Goal: Task Accomplishment & Management: Use online tool/utility

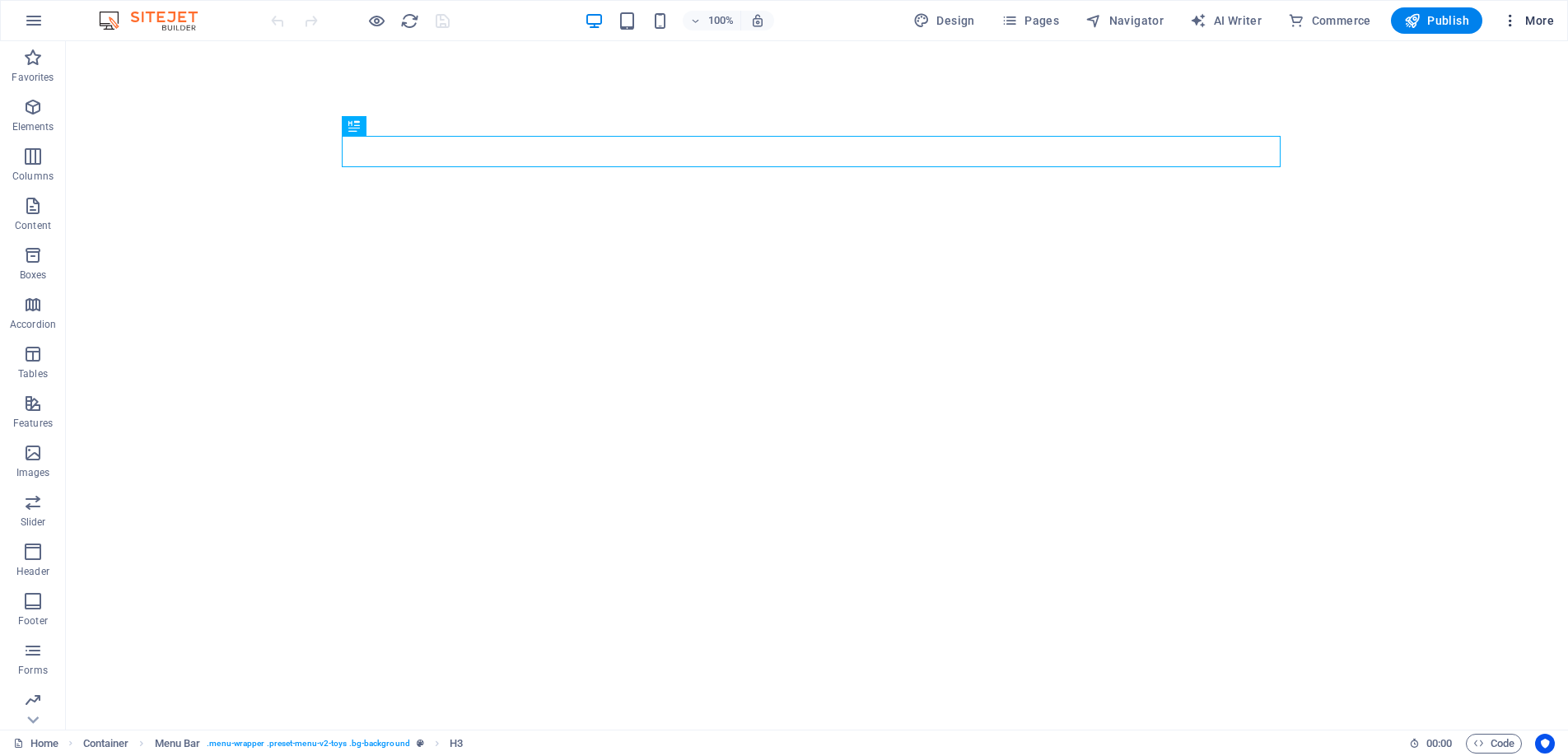
click at [1546, 20] on span "More" at bounding box center [1528, 21] width 52 height 17
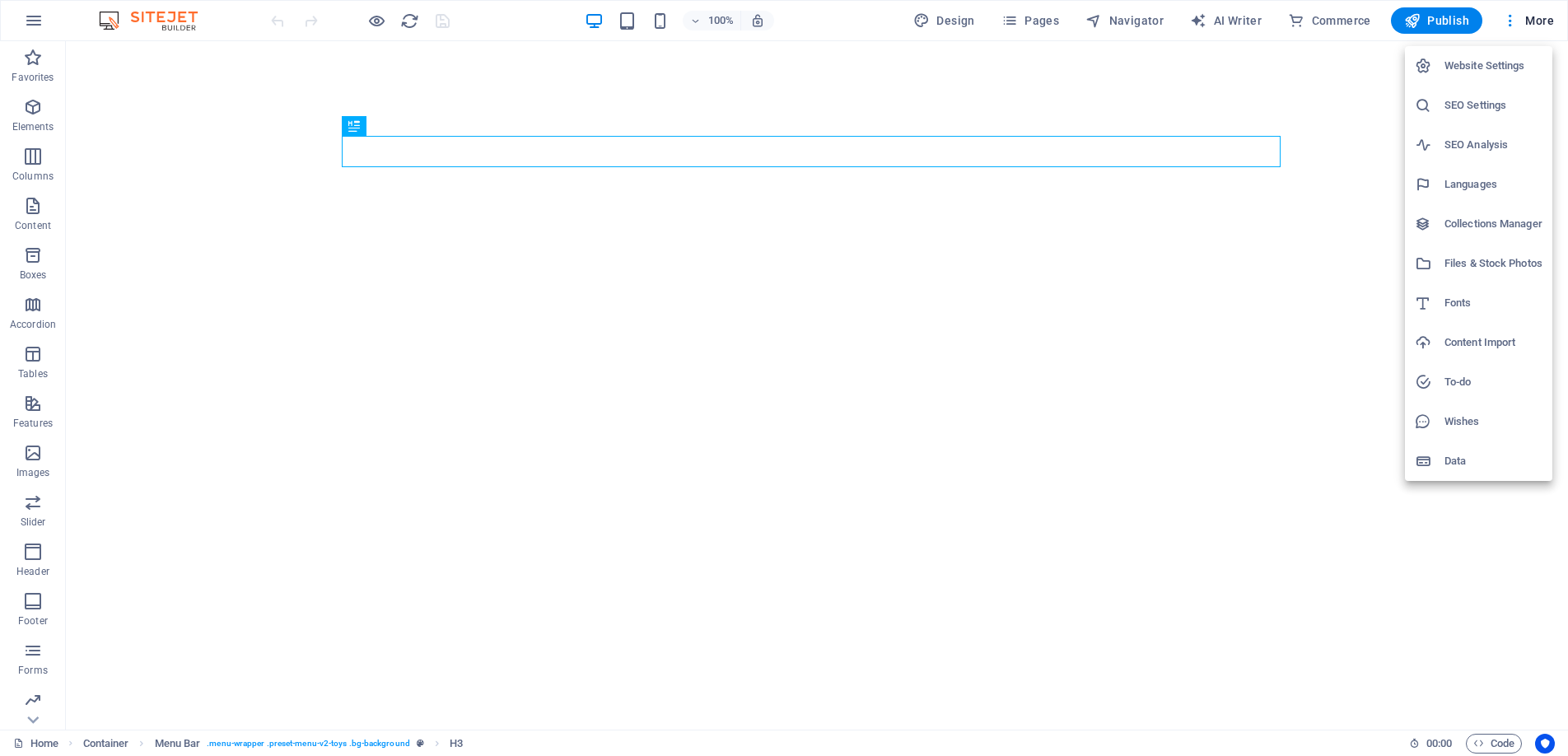
click at [1450, 56] on h6 "Website Settings" at bounding box center [1493, 66] width 98 height 20
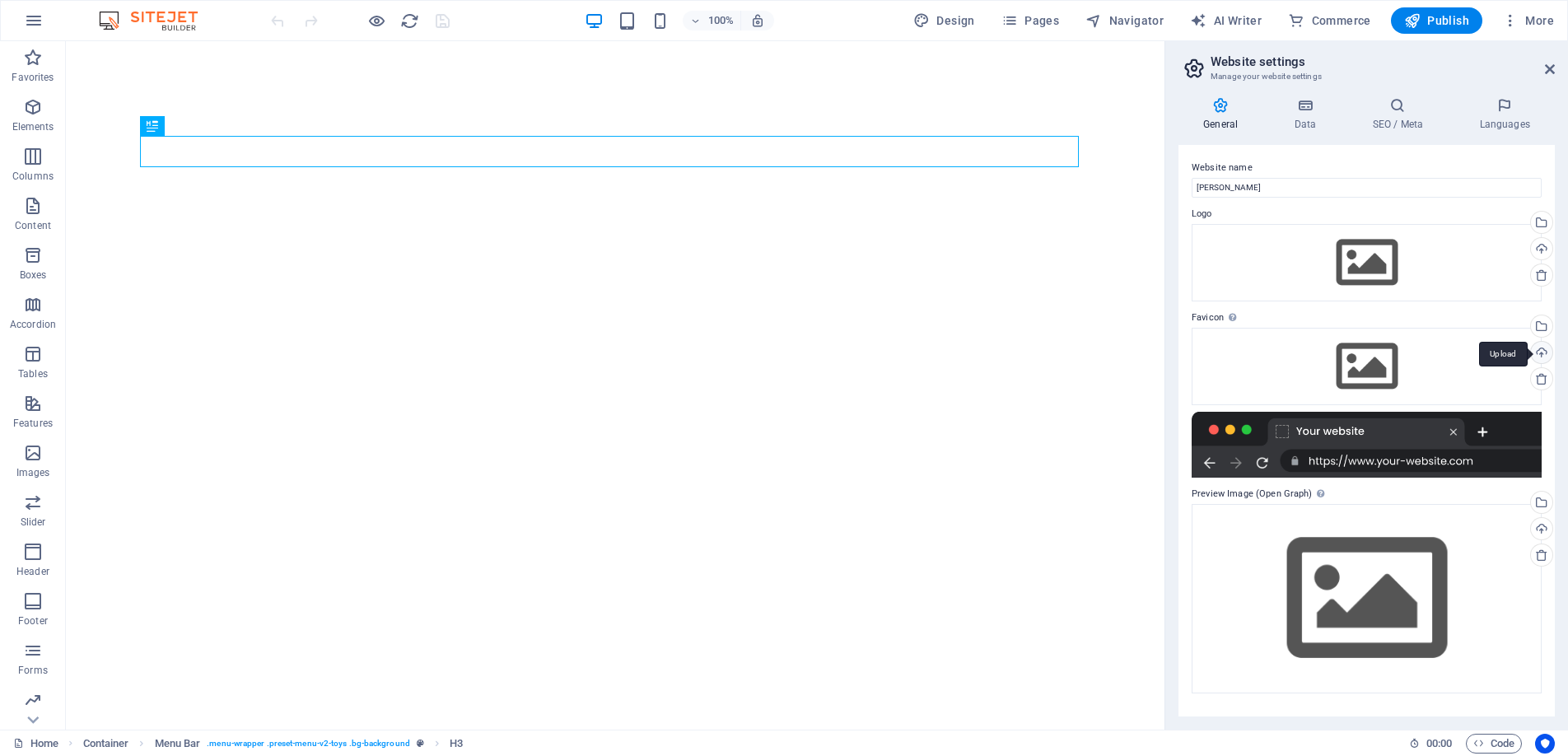
click at [1540, 350] on div "Upload" at bounding box center [1540, 353] width 24 height 24
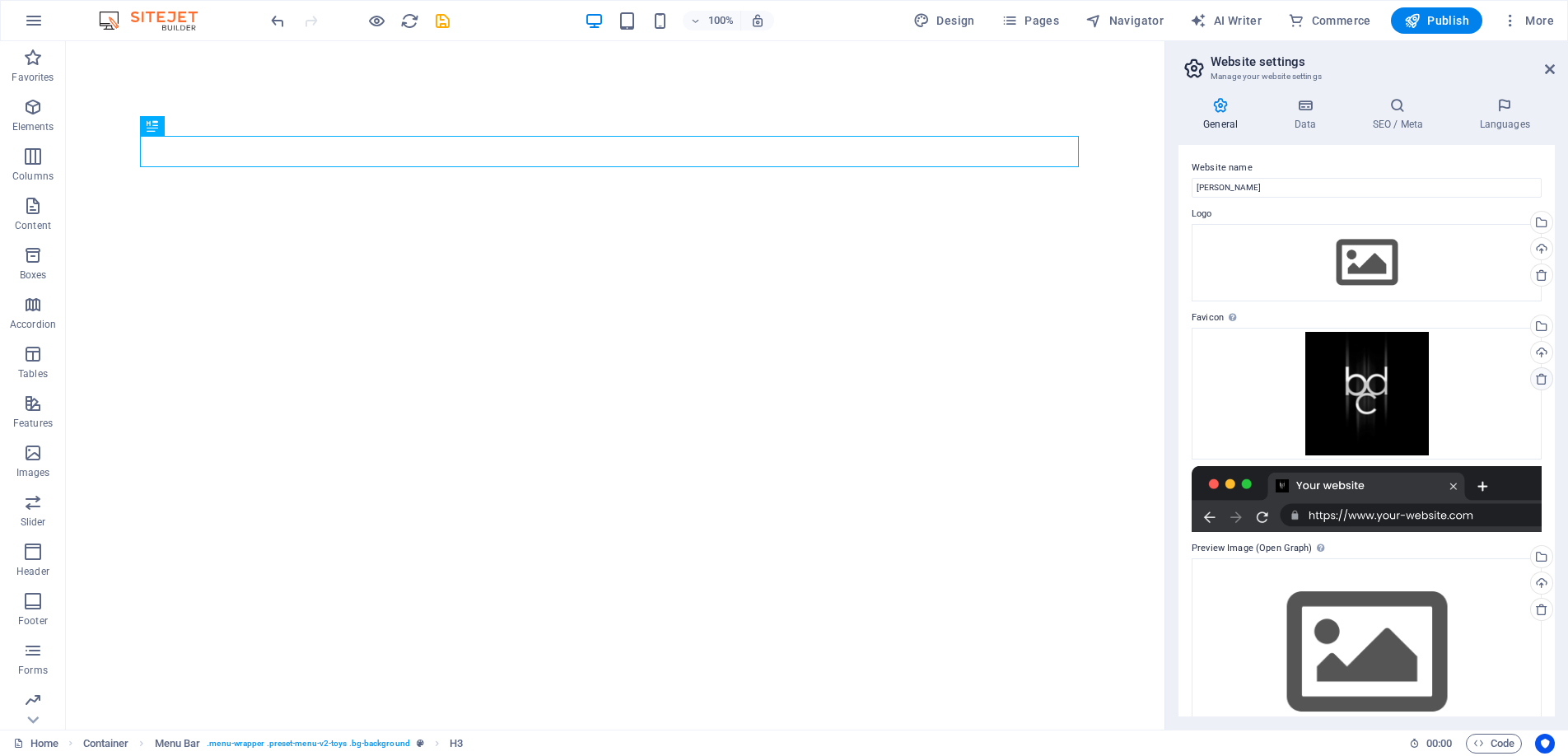
click at [1536, 375] on icon at bounding box center [1542, 378] width 13 height 13
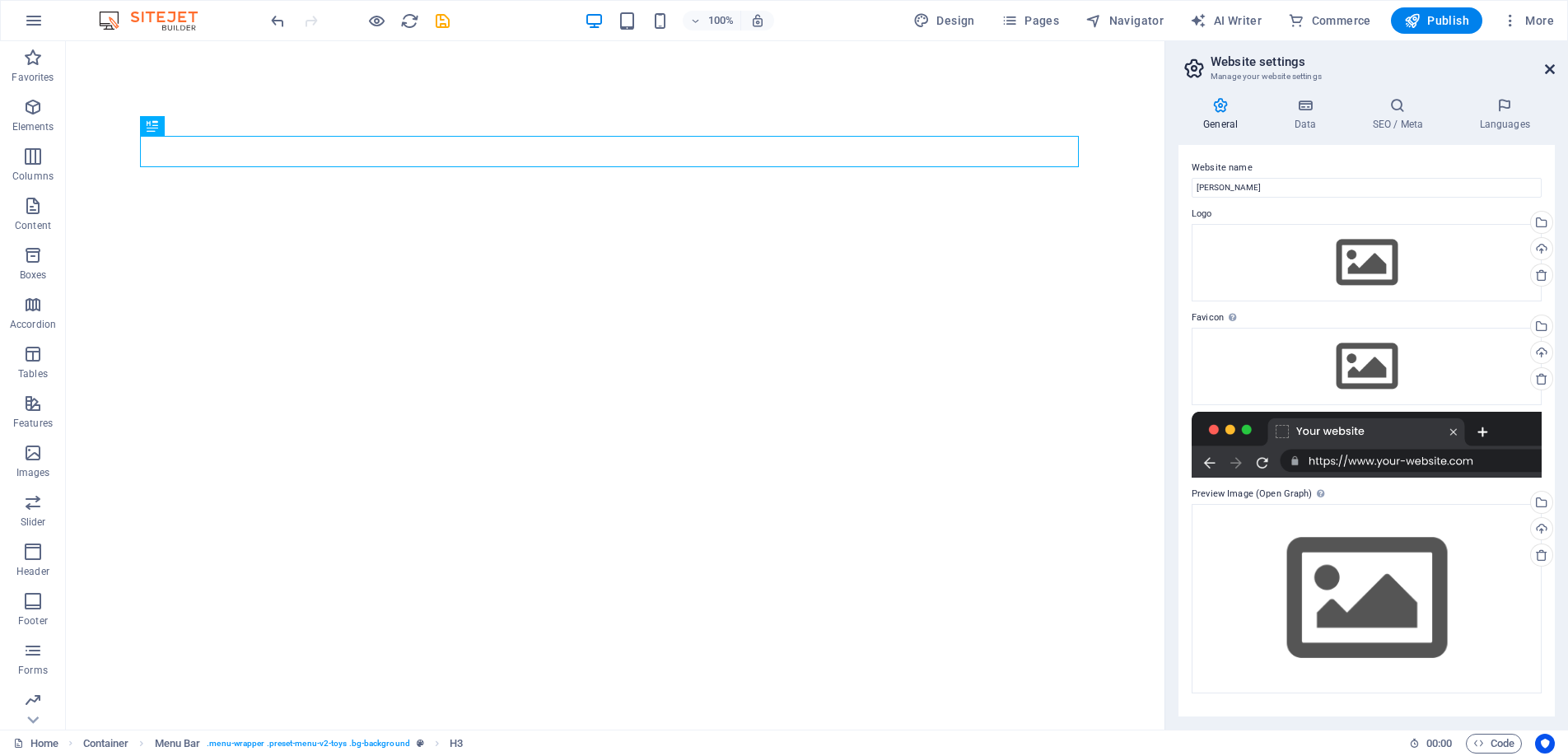
click at [1550, 65] on icon at bounding box center [1550, 69] width 10 height 13
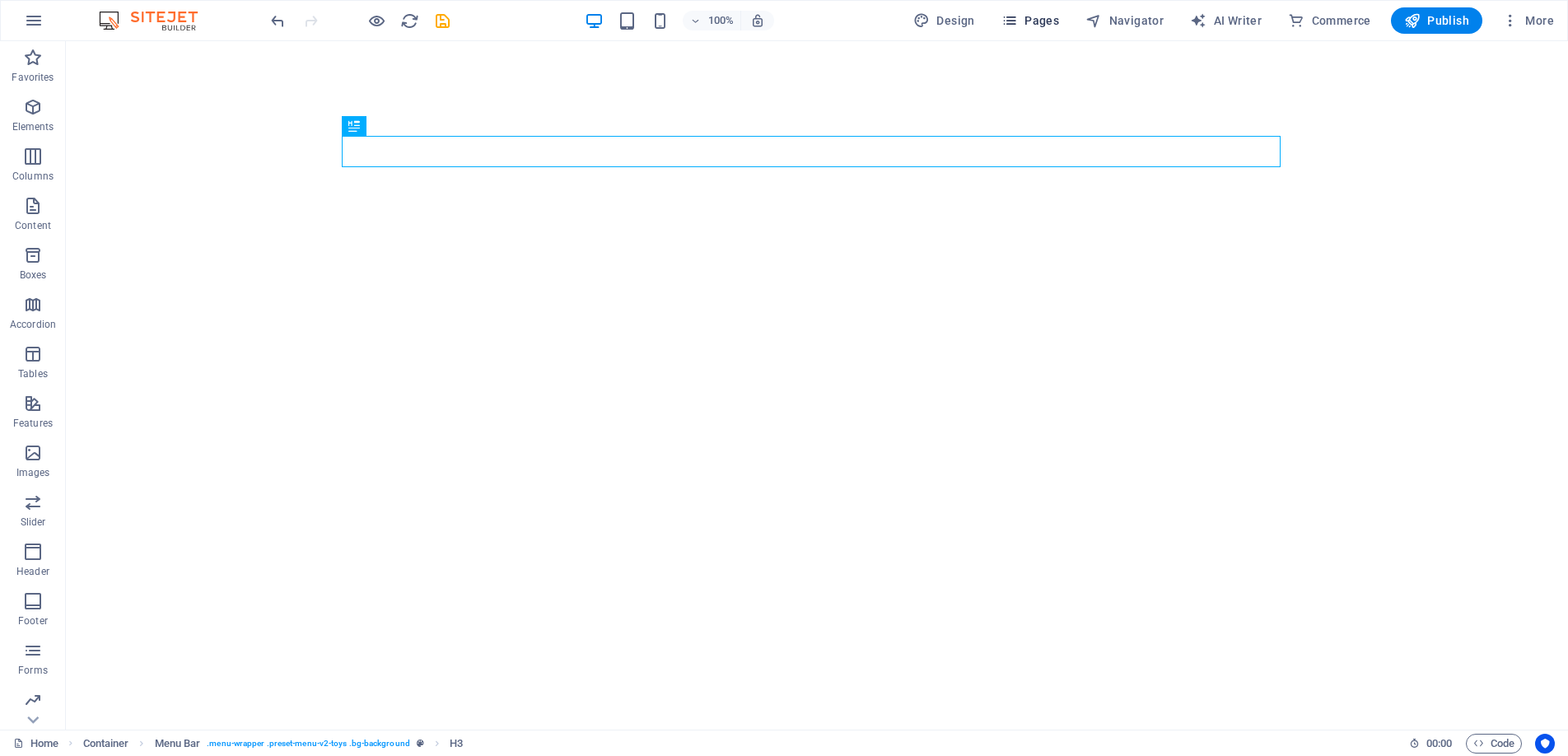
click at [1044, 16] on span "Pages" at bounding box center [1029, 21] width 58 height 17
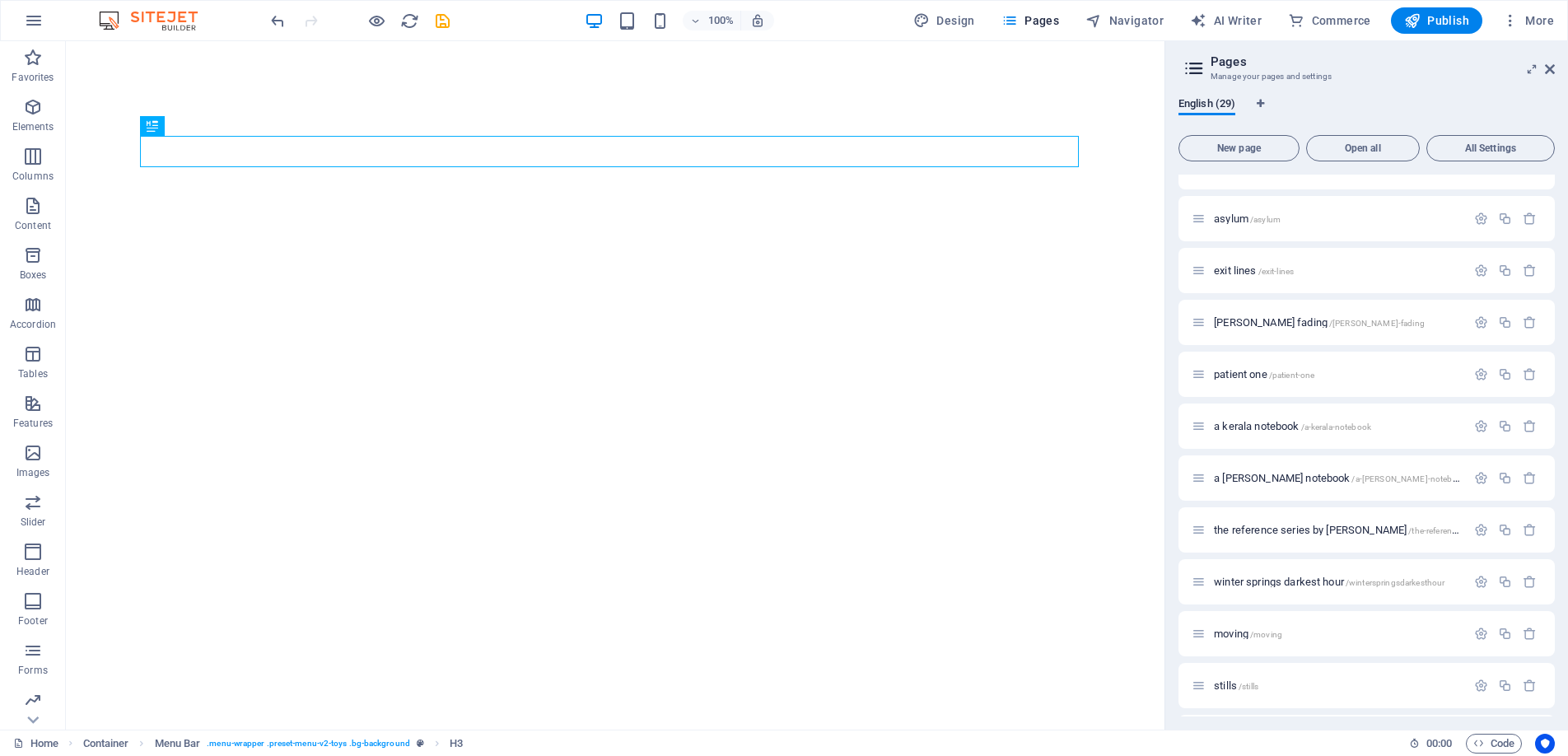
scroll to position [962, 0]
click at [1234, 580] on span "about /about" at bounding box center [1240, 583] width 54 height 13
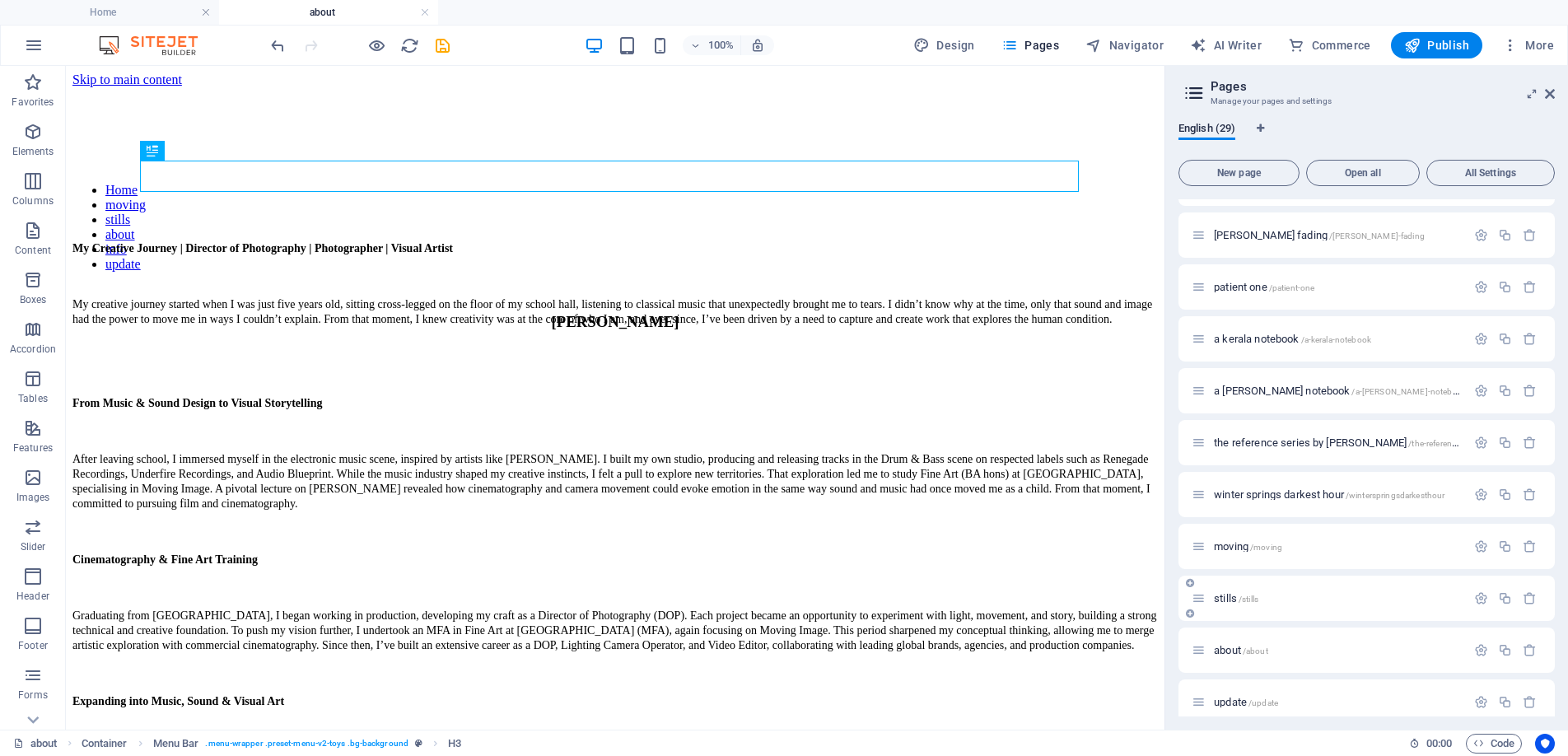
scroll to position [987, 0]
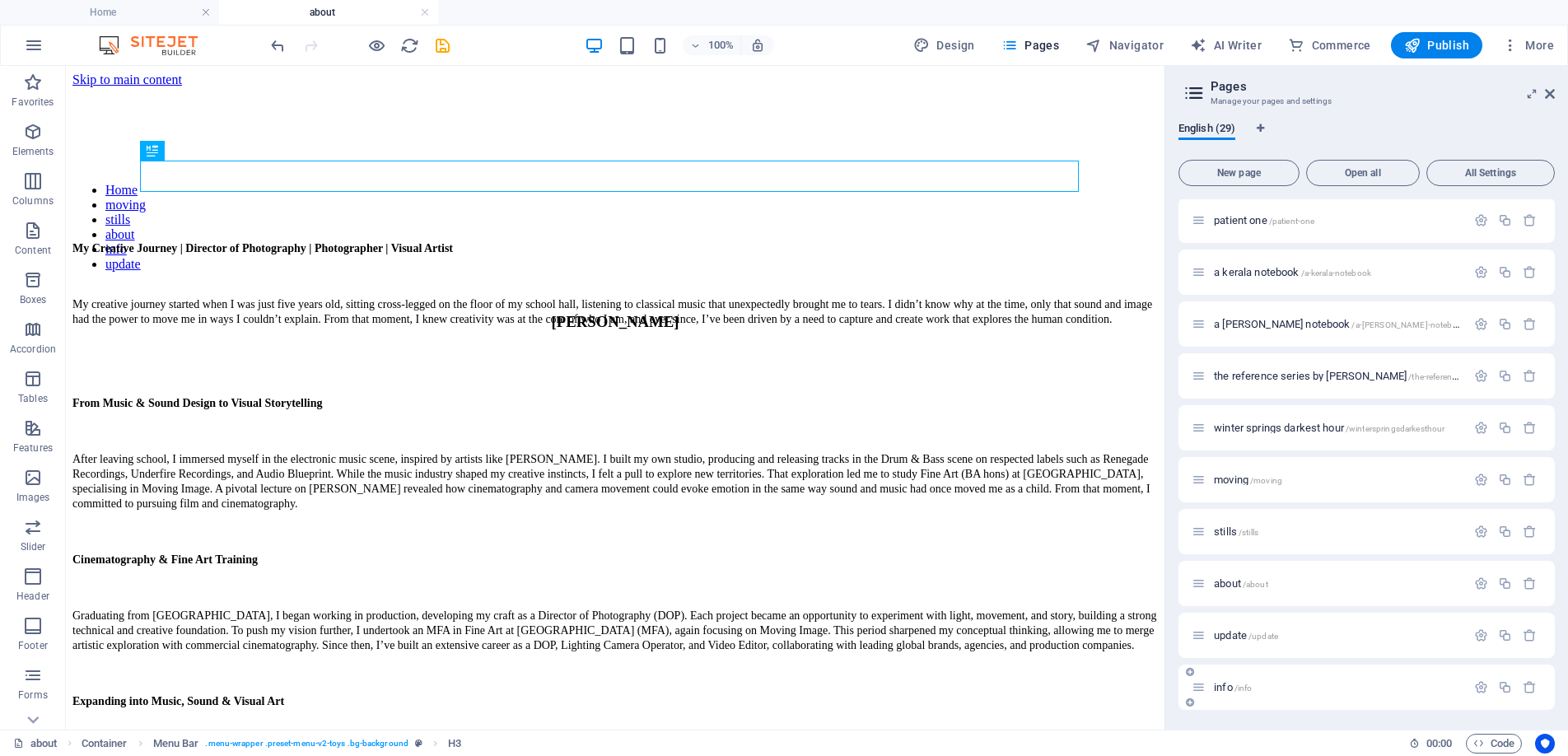
click at [1224, 681] on span "info /info" at bounding box center [1232, 687] width 38 height 13
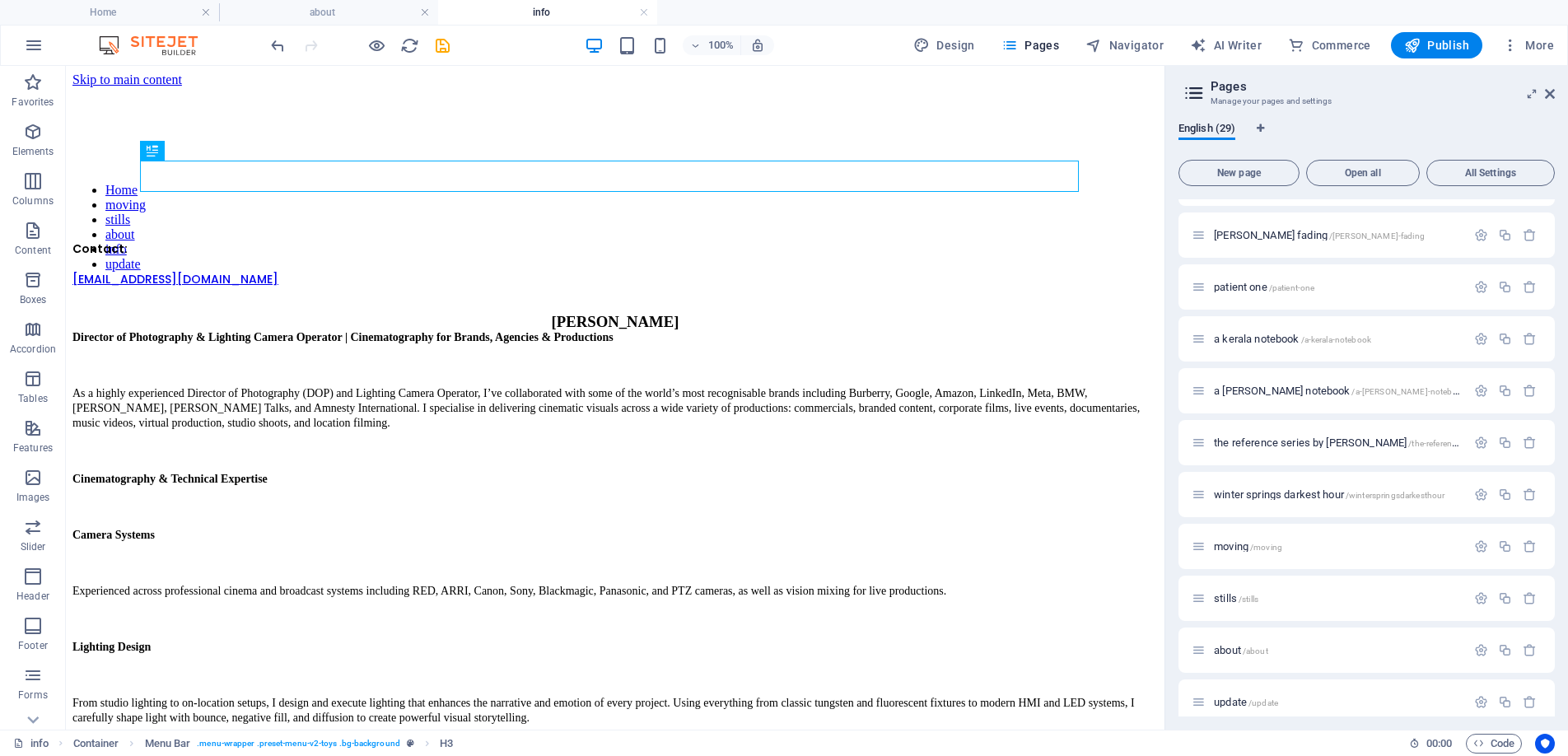
scroll to position [0, 0]
click at [1549, 95] on icon at bounding box center [1550, 94] width 10 height 13
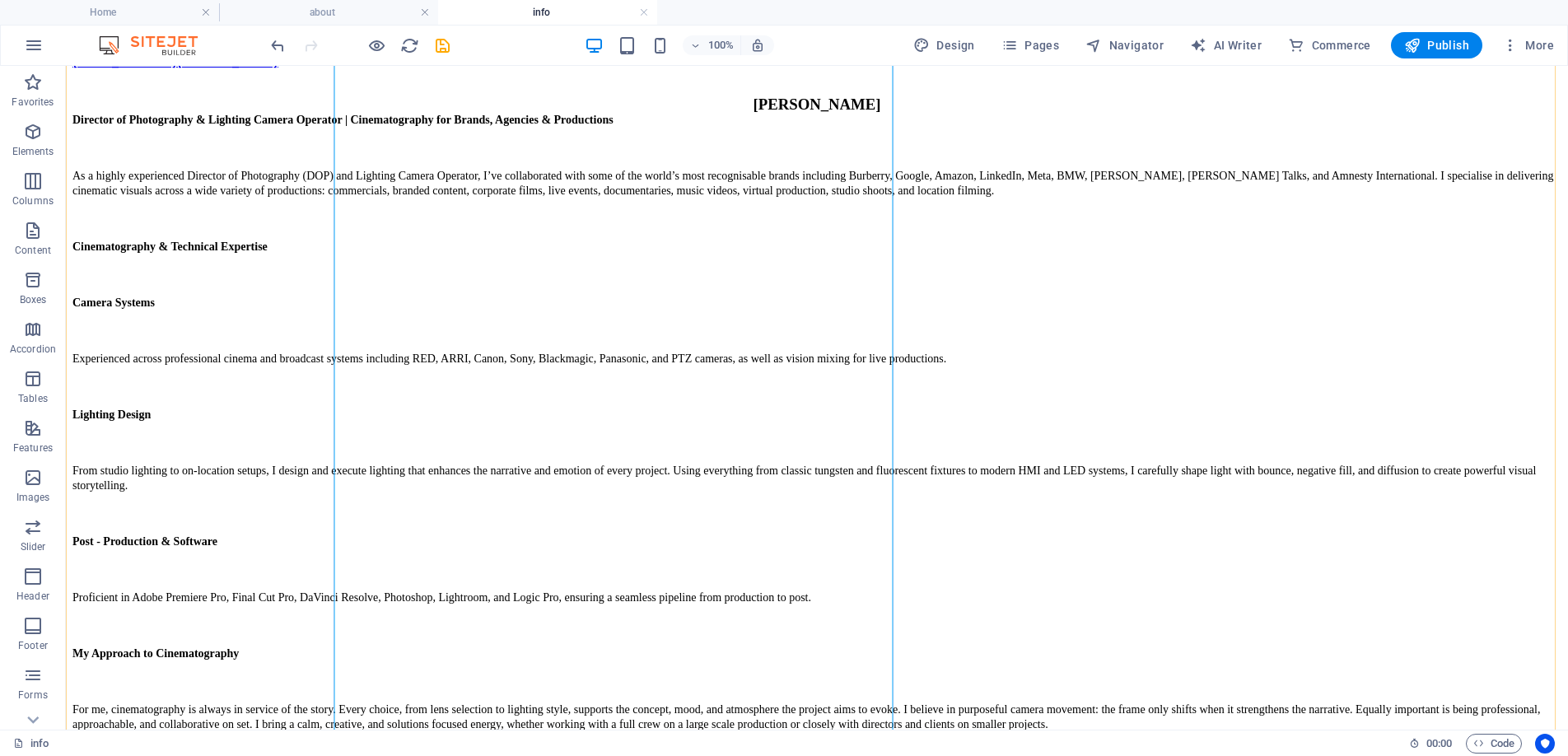
scroll to position [219, 0]
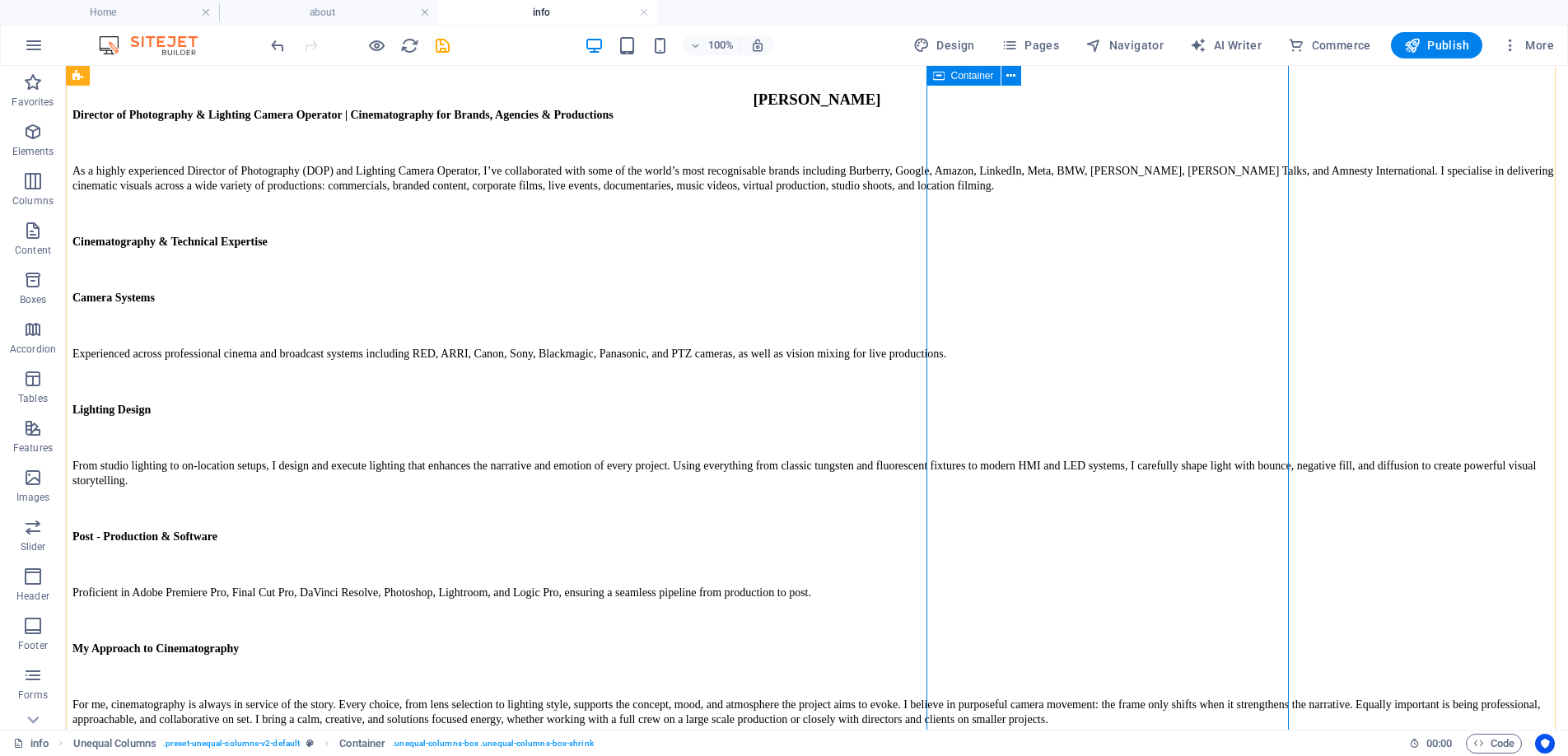
scroll to position [222, 0]
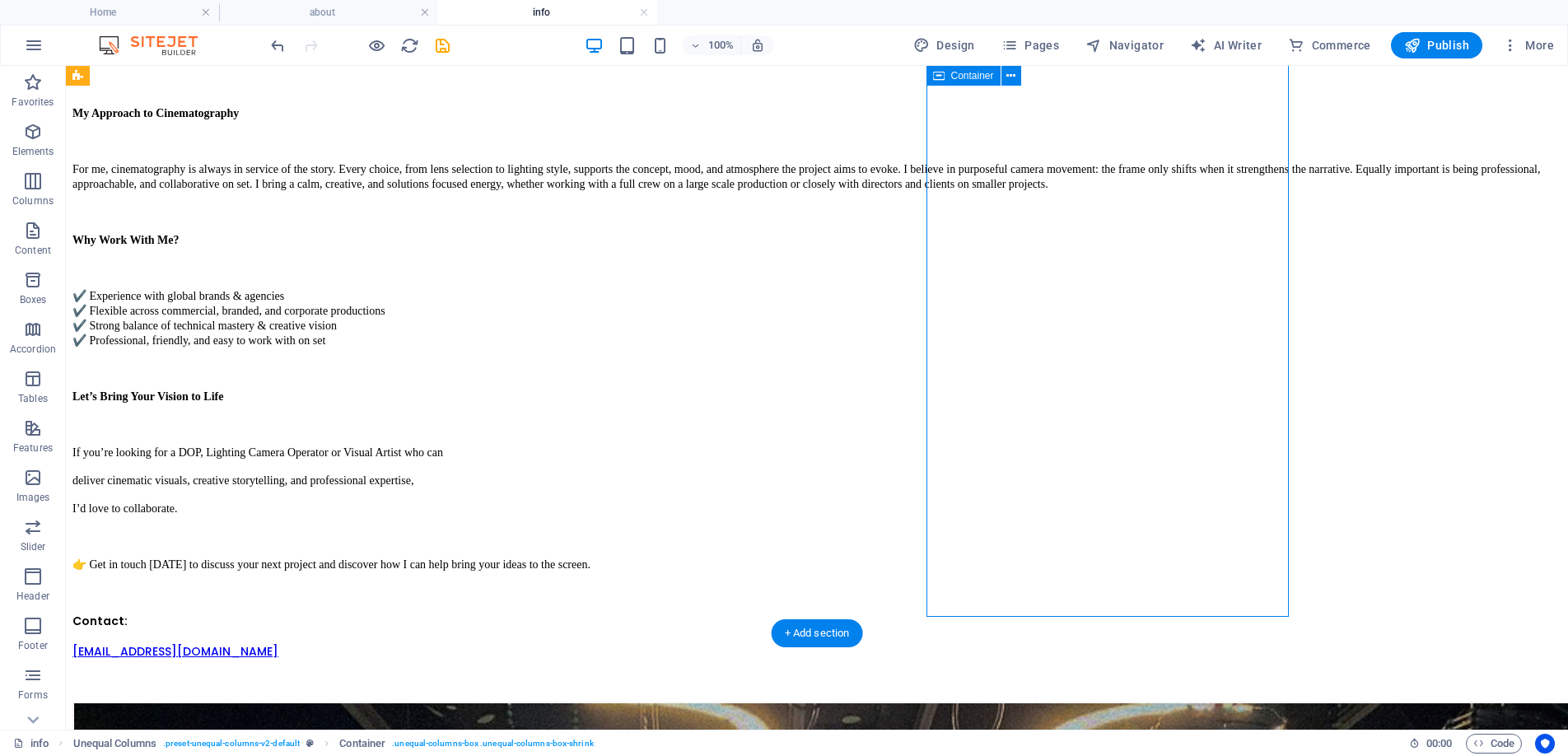
scroll to position [769, 0]
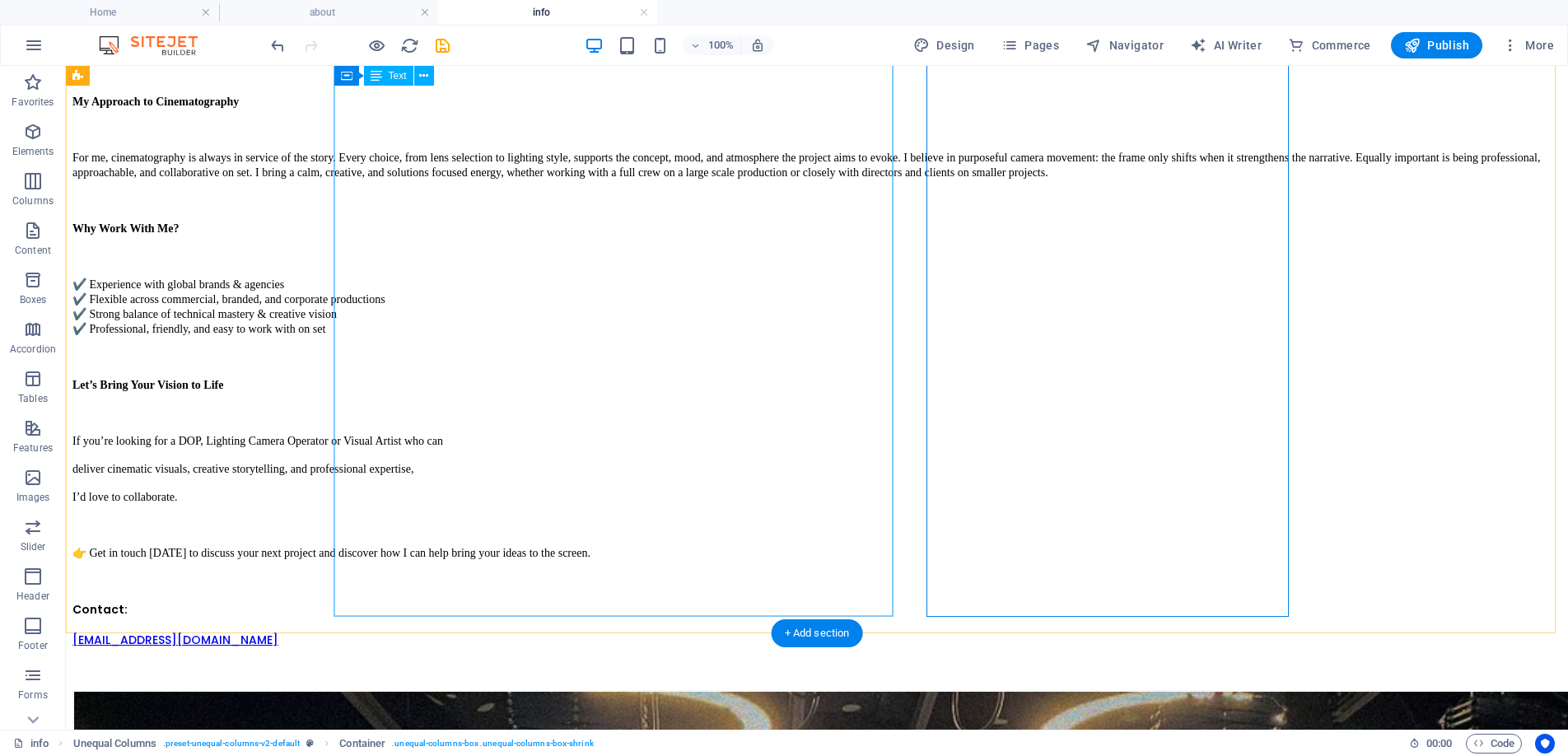
click at [575, 590] on div "Contact: [EMAIL_ADDRESS][DOMAIN_NAME] Director of Photography & Lighting Camera…" at bounding box center [817, 74] width 1488 height 1205
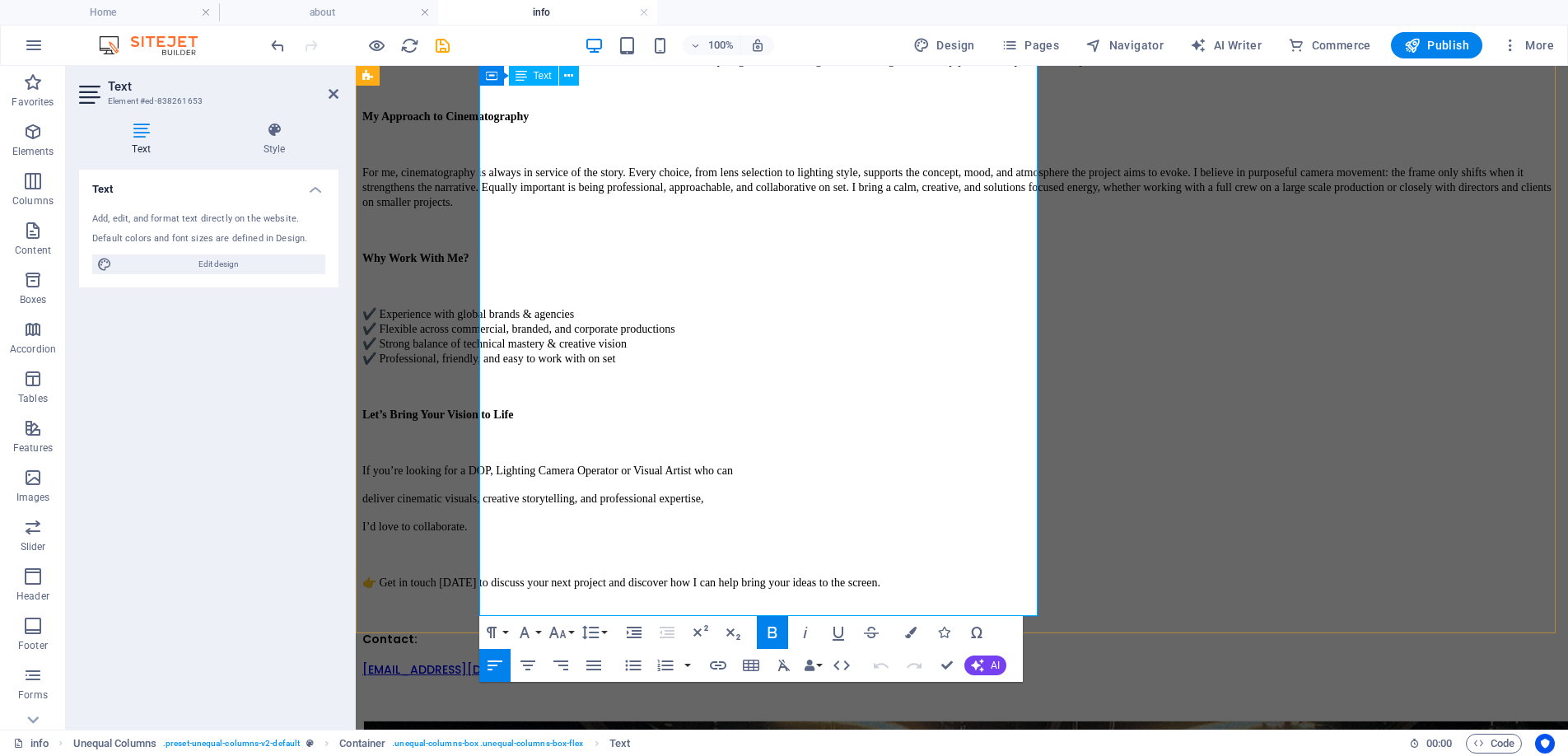
click at [695, 661] on p "[EMAIL_ADDRESS][DOMAIN_NAME]" at bounding box center [962, 669] width 1199 height 18
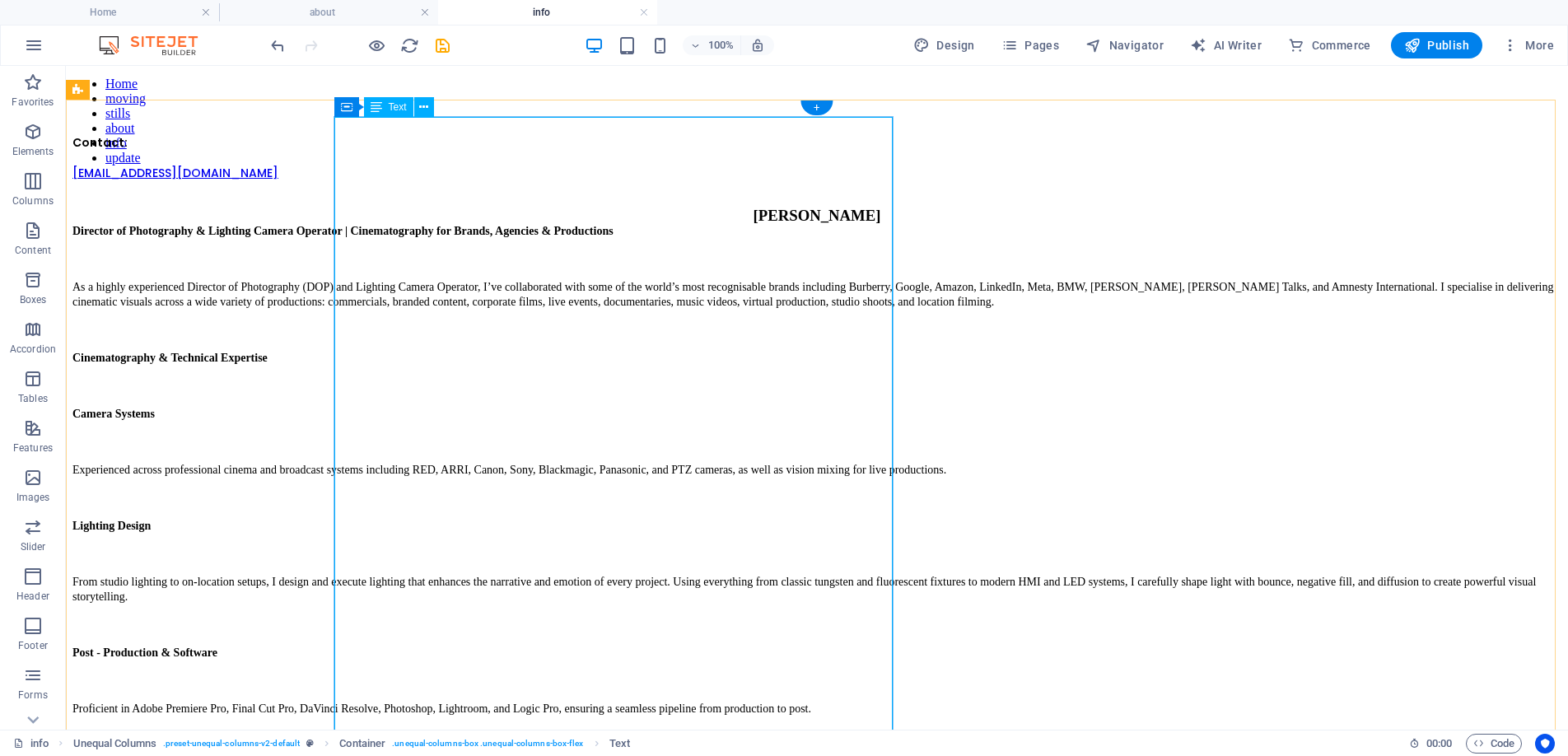
scroll to position [205, 0]
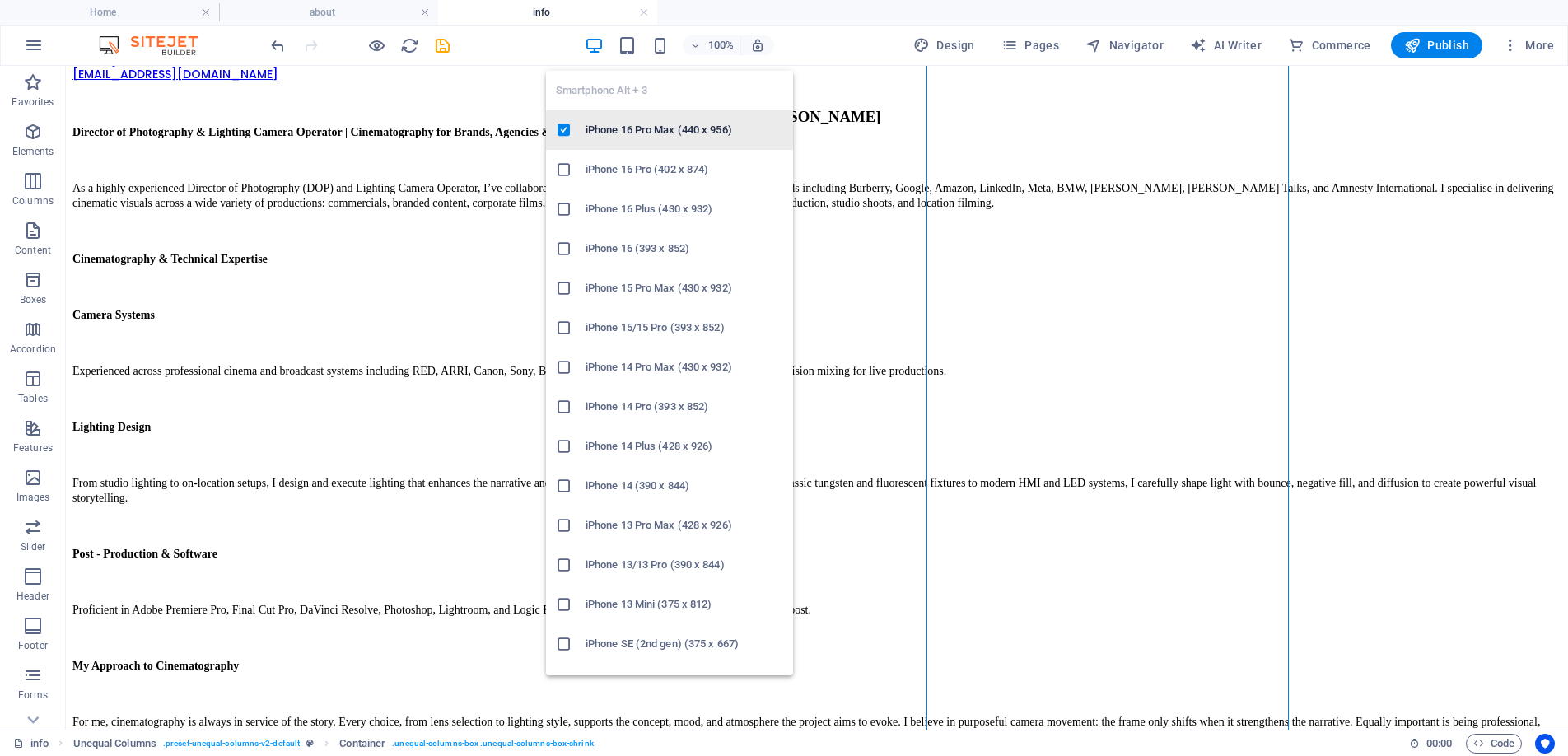
click at [673, 122] on h6 "iPhone 16 Pro Max (440 x 956)" at bounding box center [684, 131] width 198 height 20
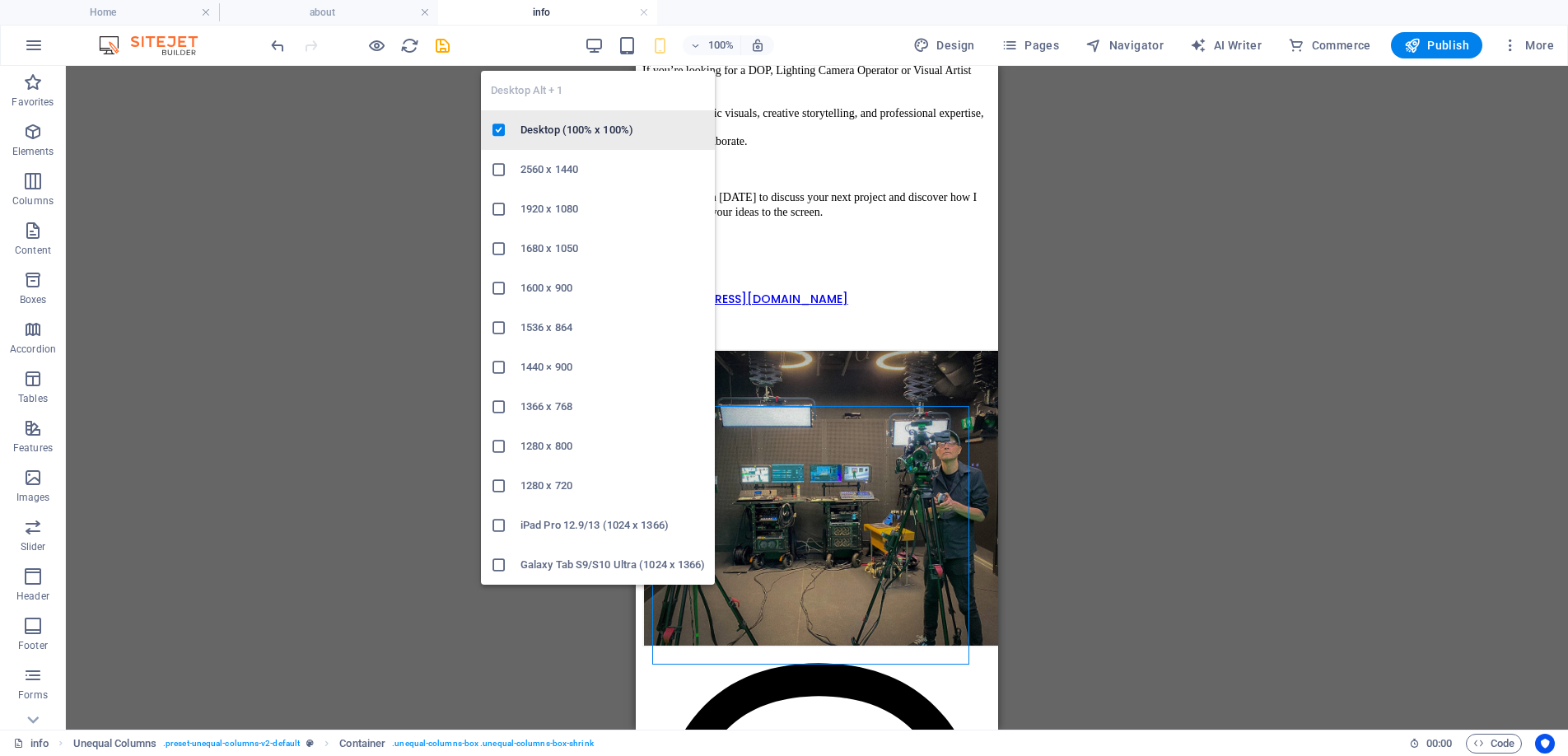
drag, startPoint x: 579, startPoint y: 126, endPoint x: 512, endPoint y: 65, distance: 90.6
click at [579, 126] on h6 "Desktop (100% x 100%)" at bounding box center [612, 131] width 184 height 20
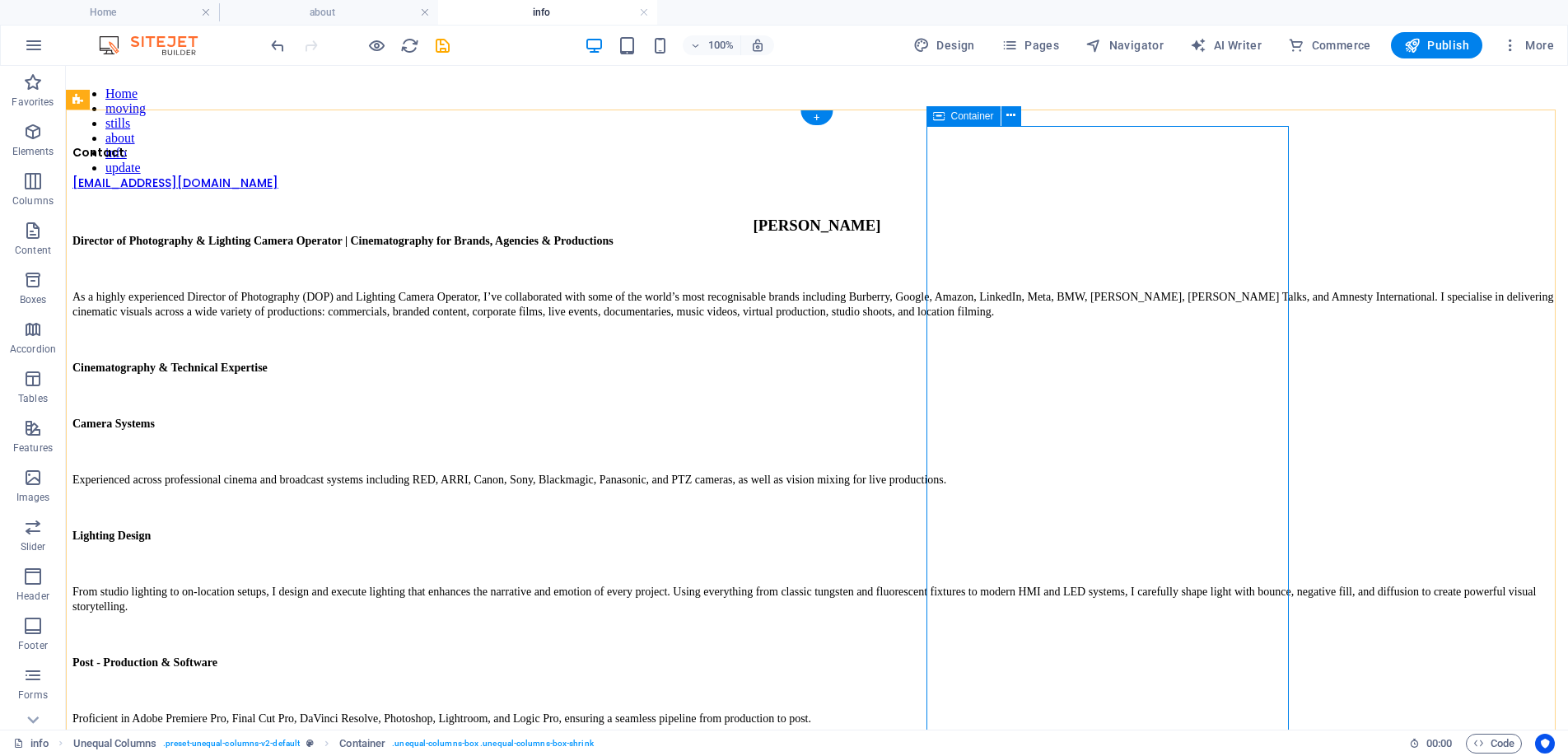
scroll to position [317, 0]
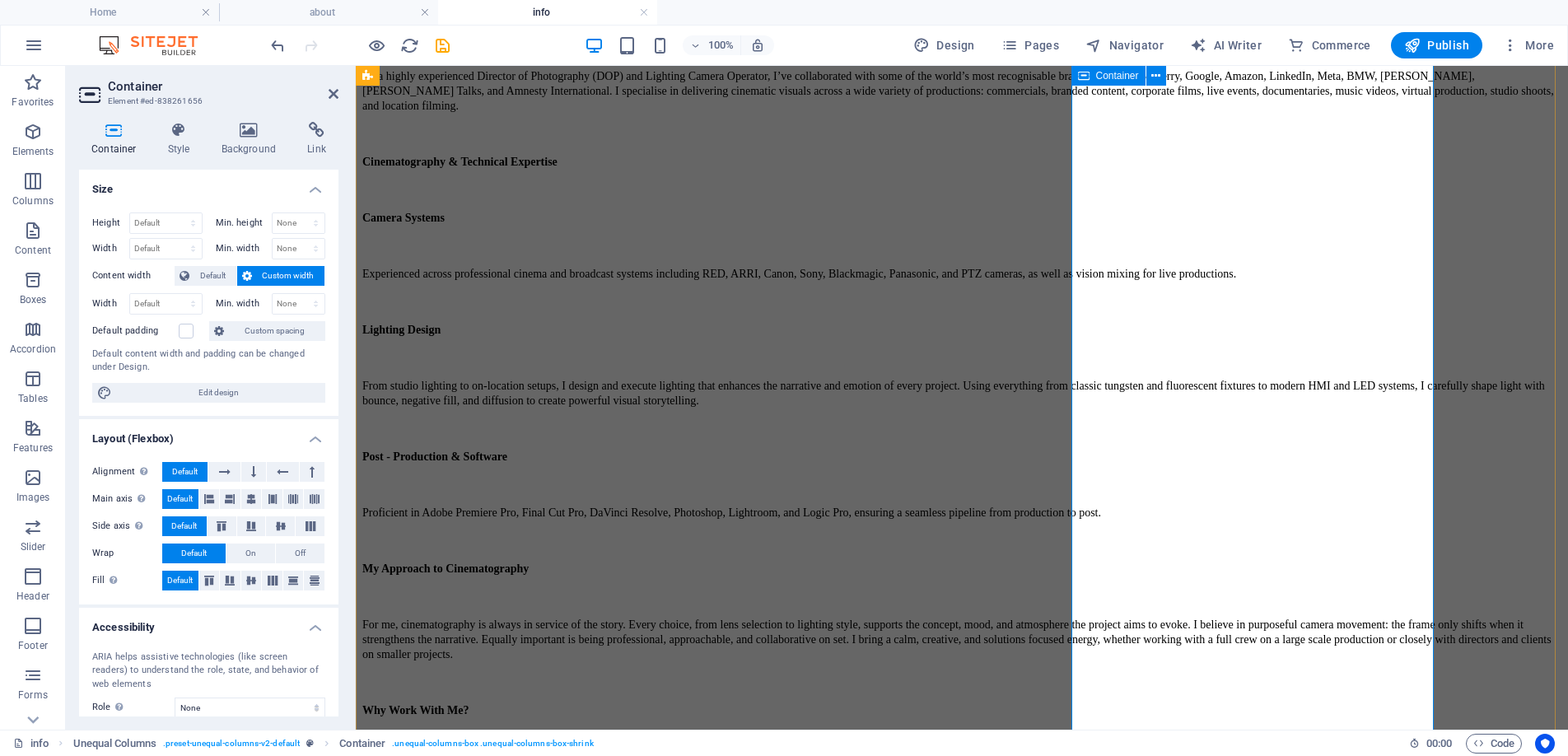
click at [333, 90] on icon at bounding box center [333, 94] width 10 height 13
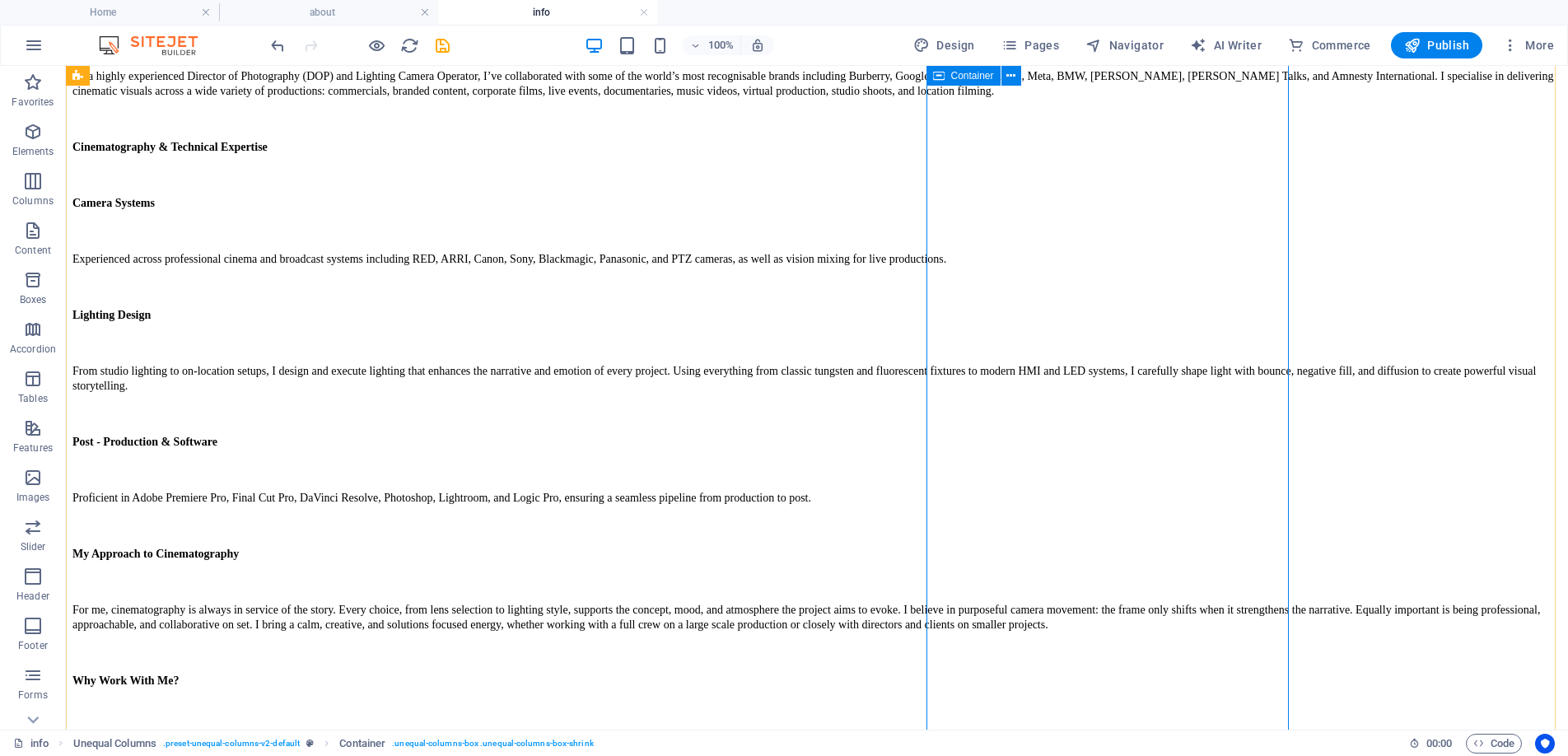
click at [29, 118] on button "Elements" at bounding box center [33, 140] width 66 height 49
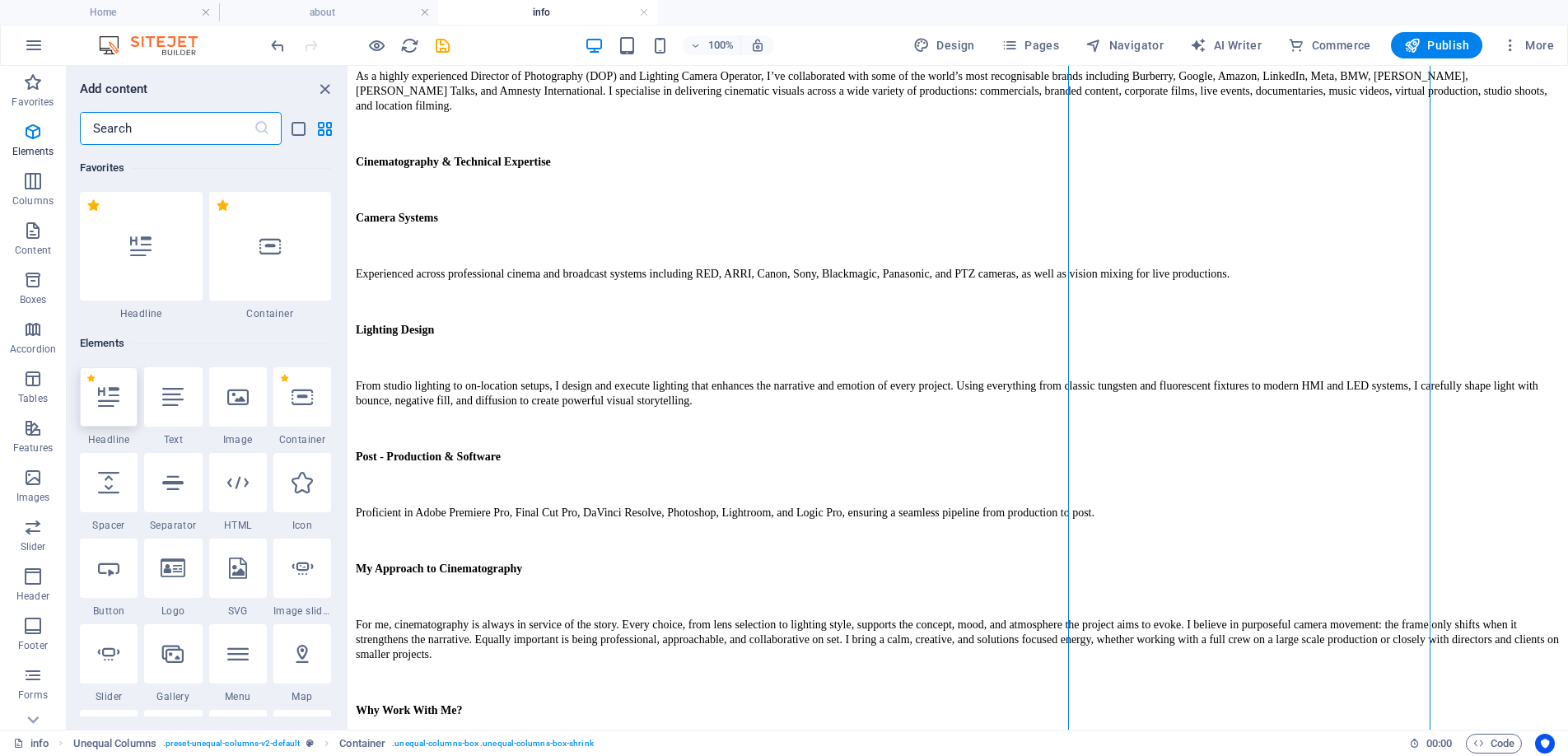
scroll to position [175, 0]
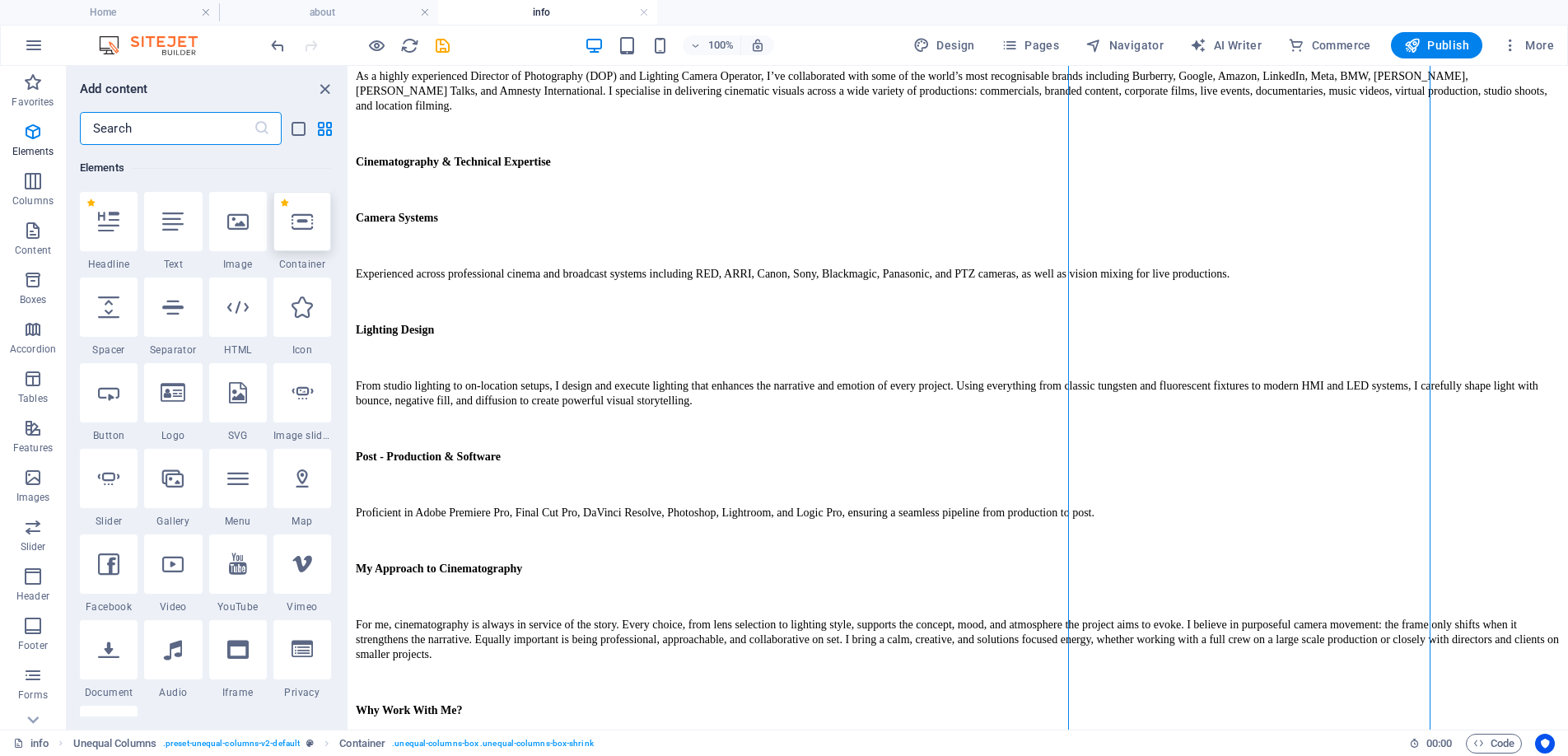
click at [310, 219] on icon at bounding box center [302, 222] width 22 height 22
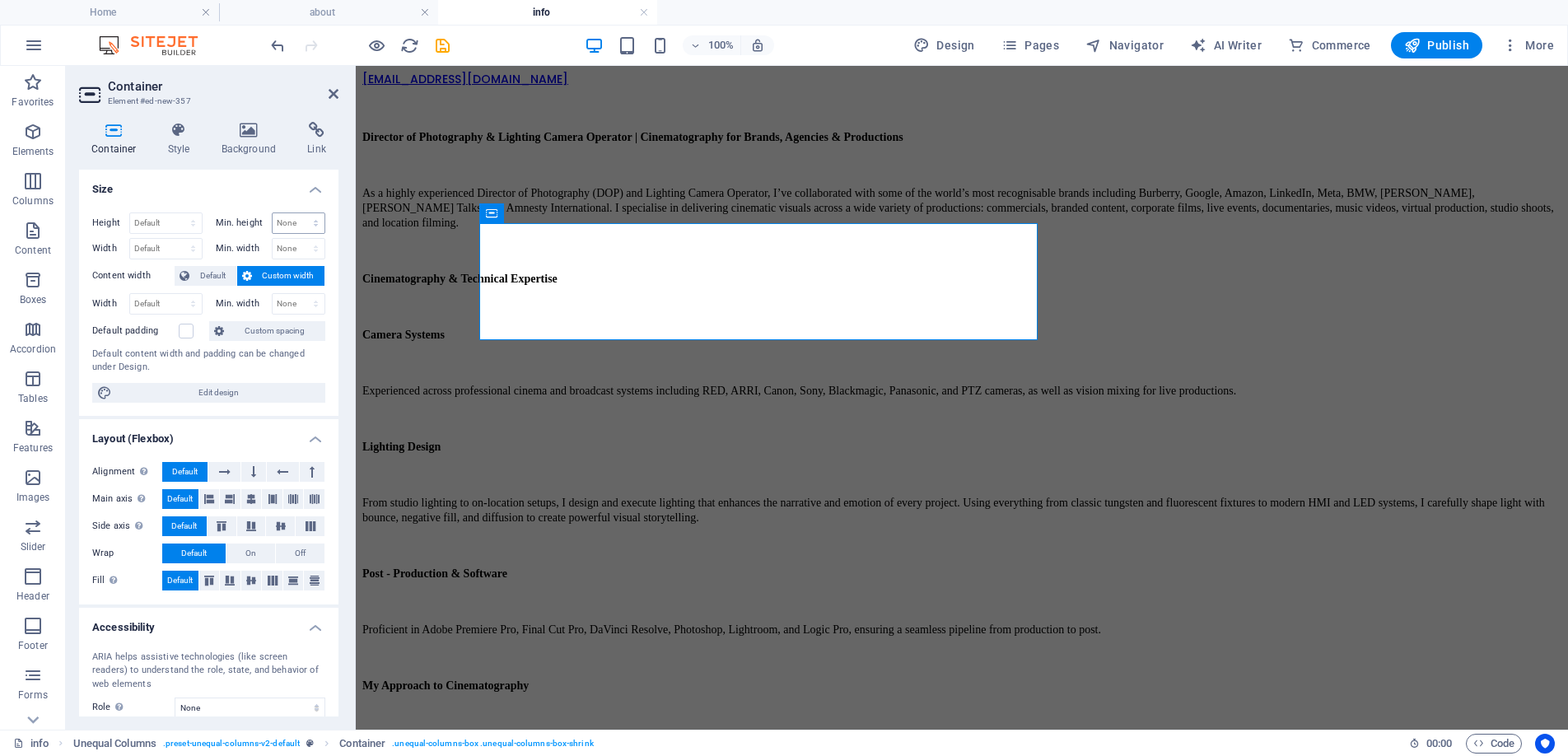
scroll to position [0, 0]
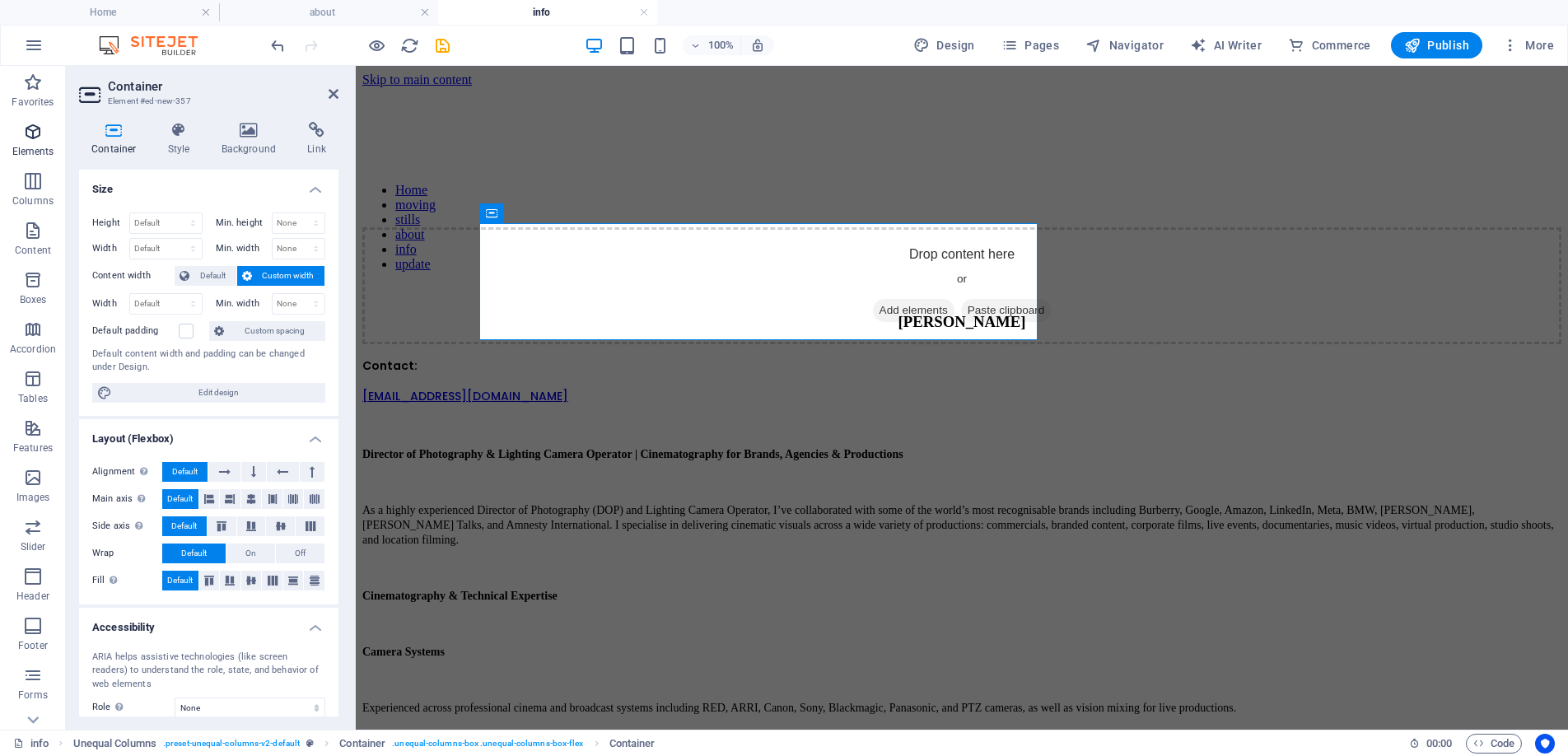
click at [37, 130] on icon "button" at bounding box center [34, 132] width 20 height 20
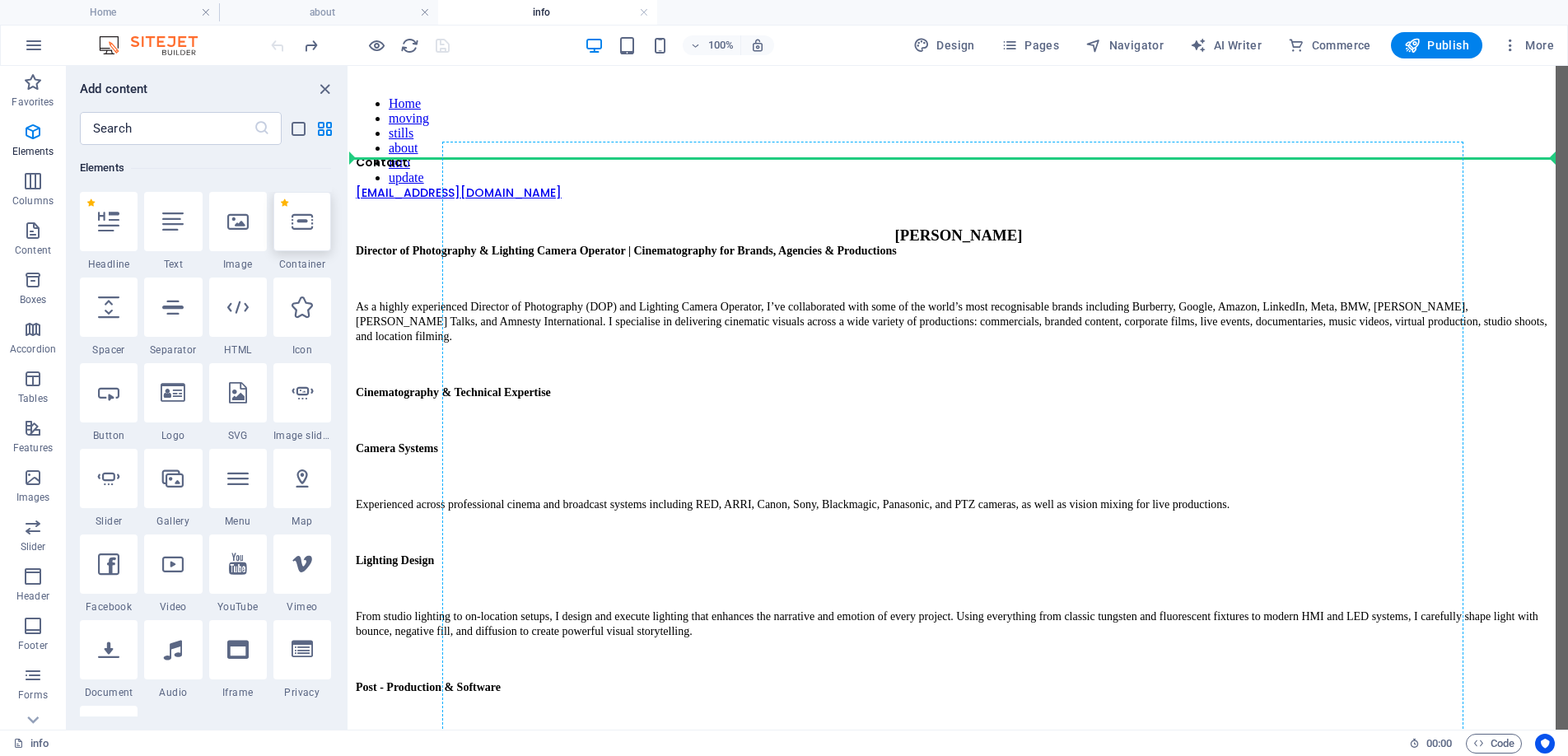
scroll to position [103, 0]
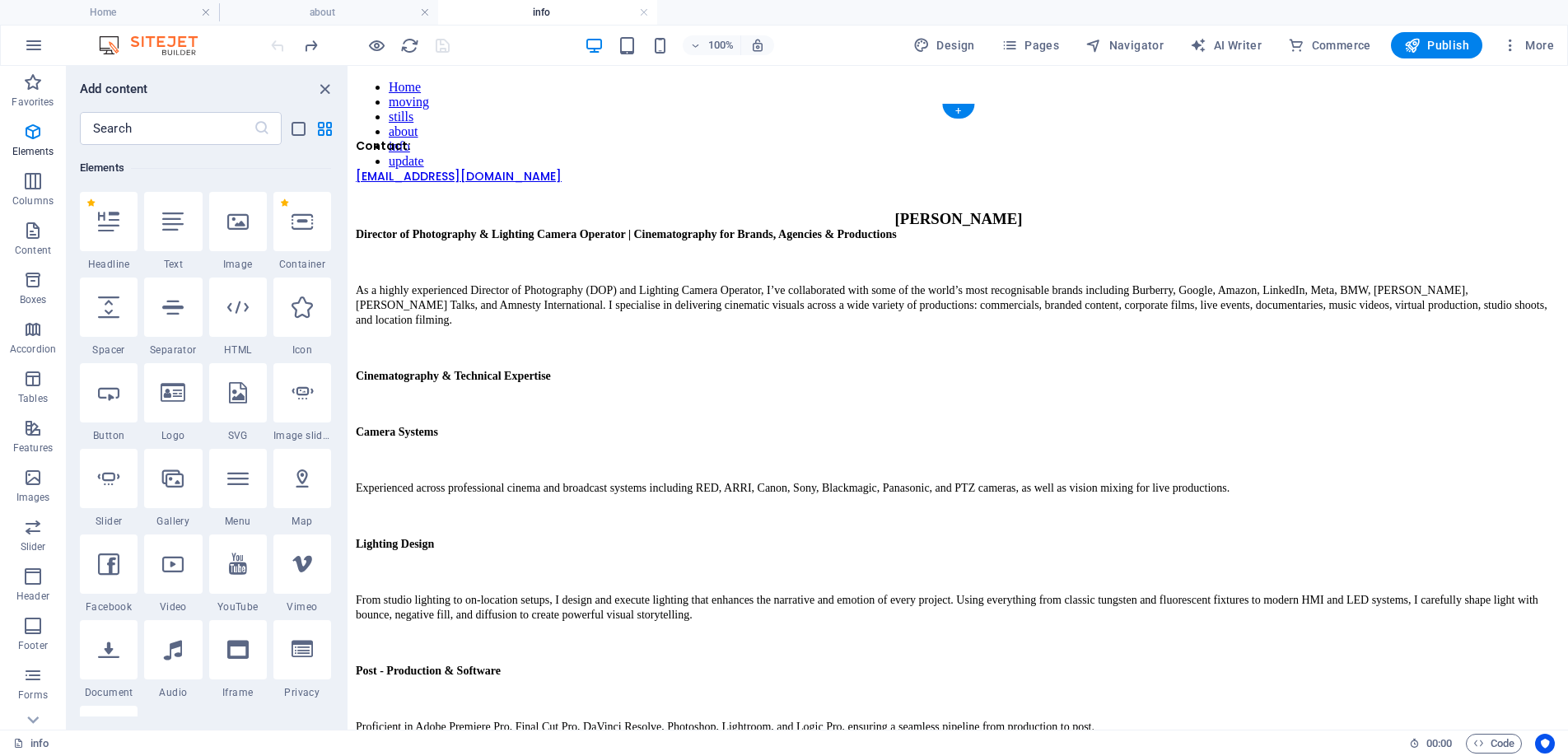
drag, startPoint x: 318, startPoint y: 86, endPoint x: 253, endPoint y: 20, distance: 92.6
click at [318, 86] on icon "close panel" at bounding box center [325, 89] width 19 height 19
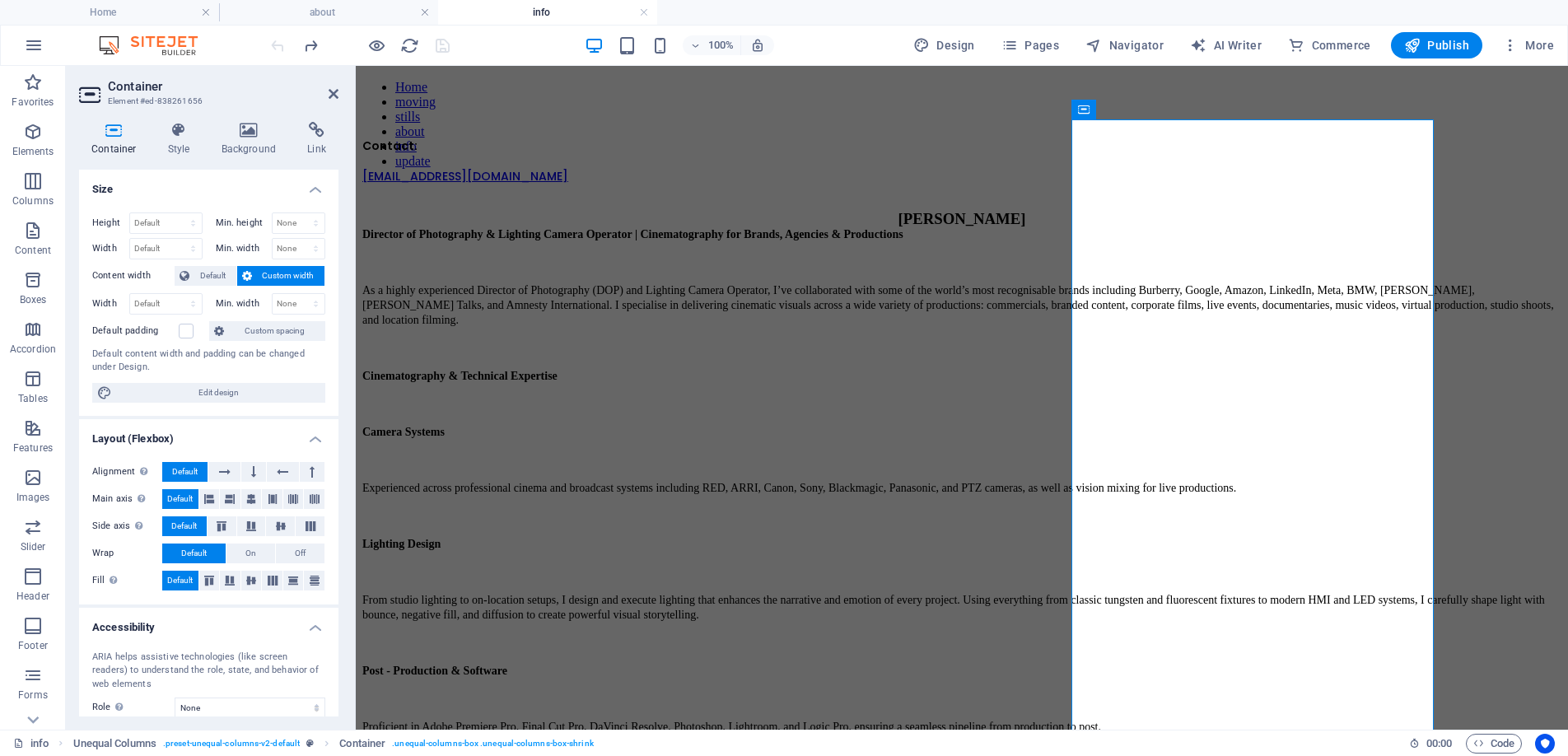
click at [335, 84] on h2 "Container" at bounding box center [223, 86] width 230 height 15
click at [334, 88] on icon at bounding box center [333, 94] width 10 height 13
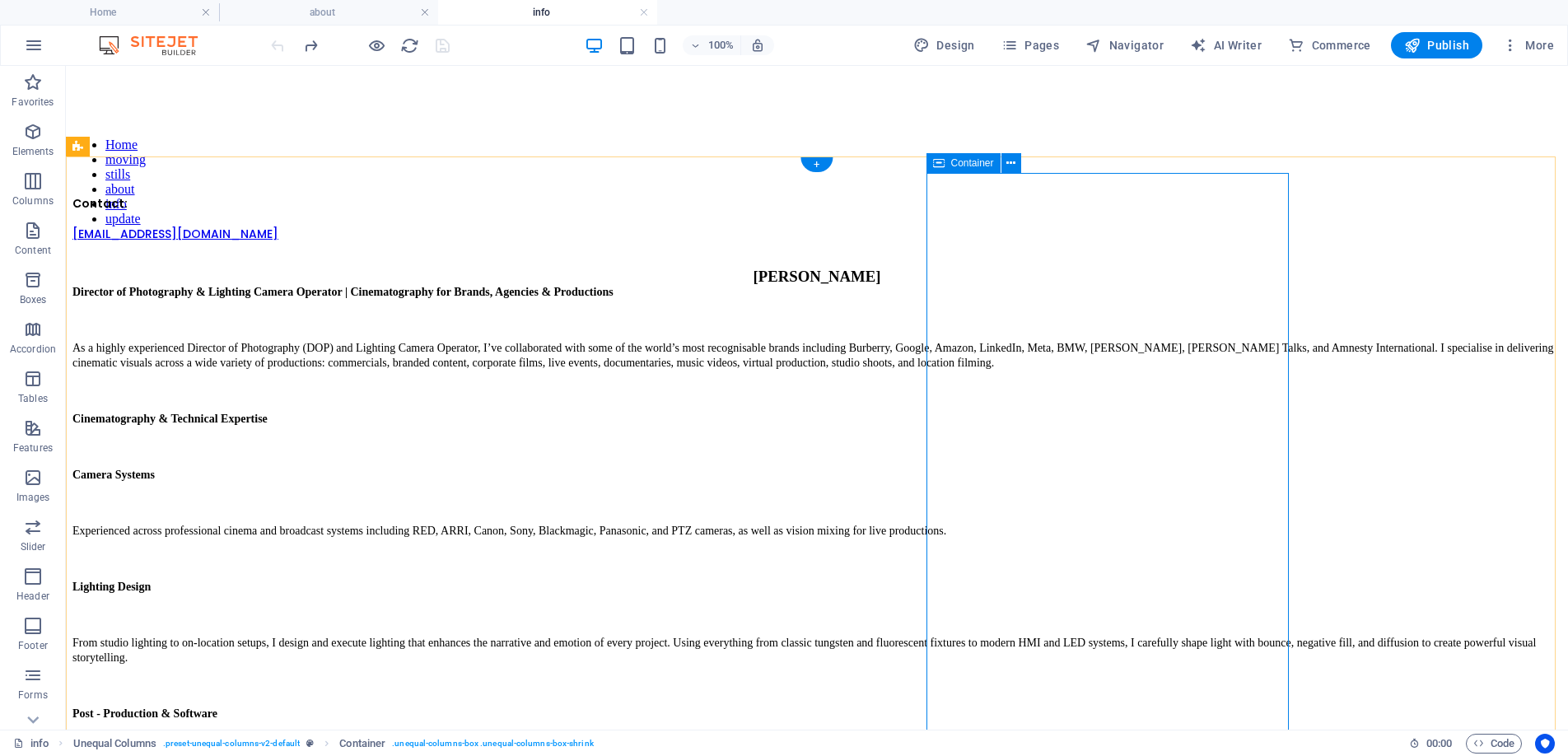
scroll to position [29, 0]
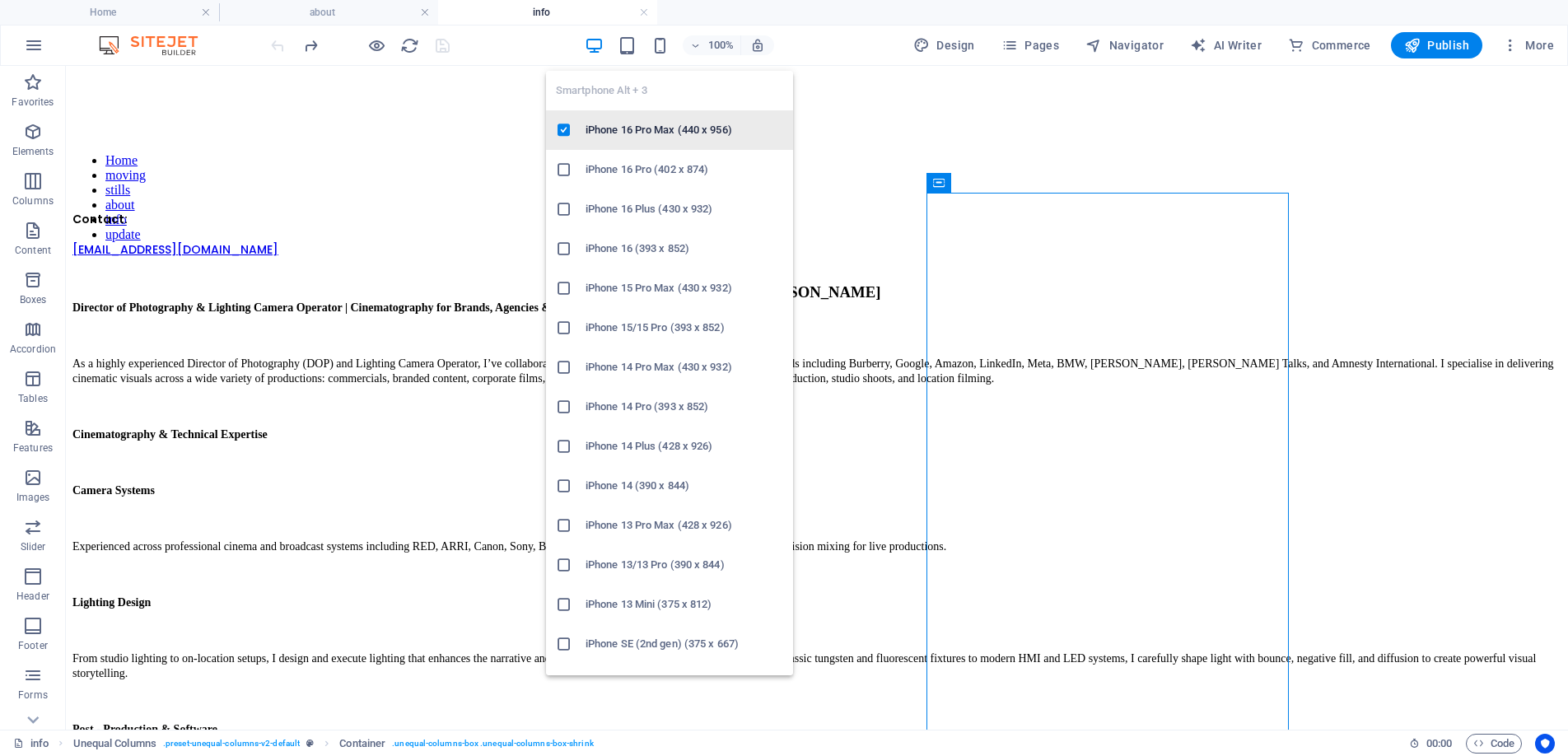
click at [662, 121] on h6 "iPhone 16 Pro Max (440 x 956)" at bounding box center [684, 131] width 198 height 20
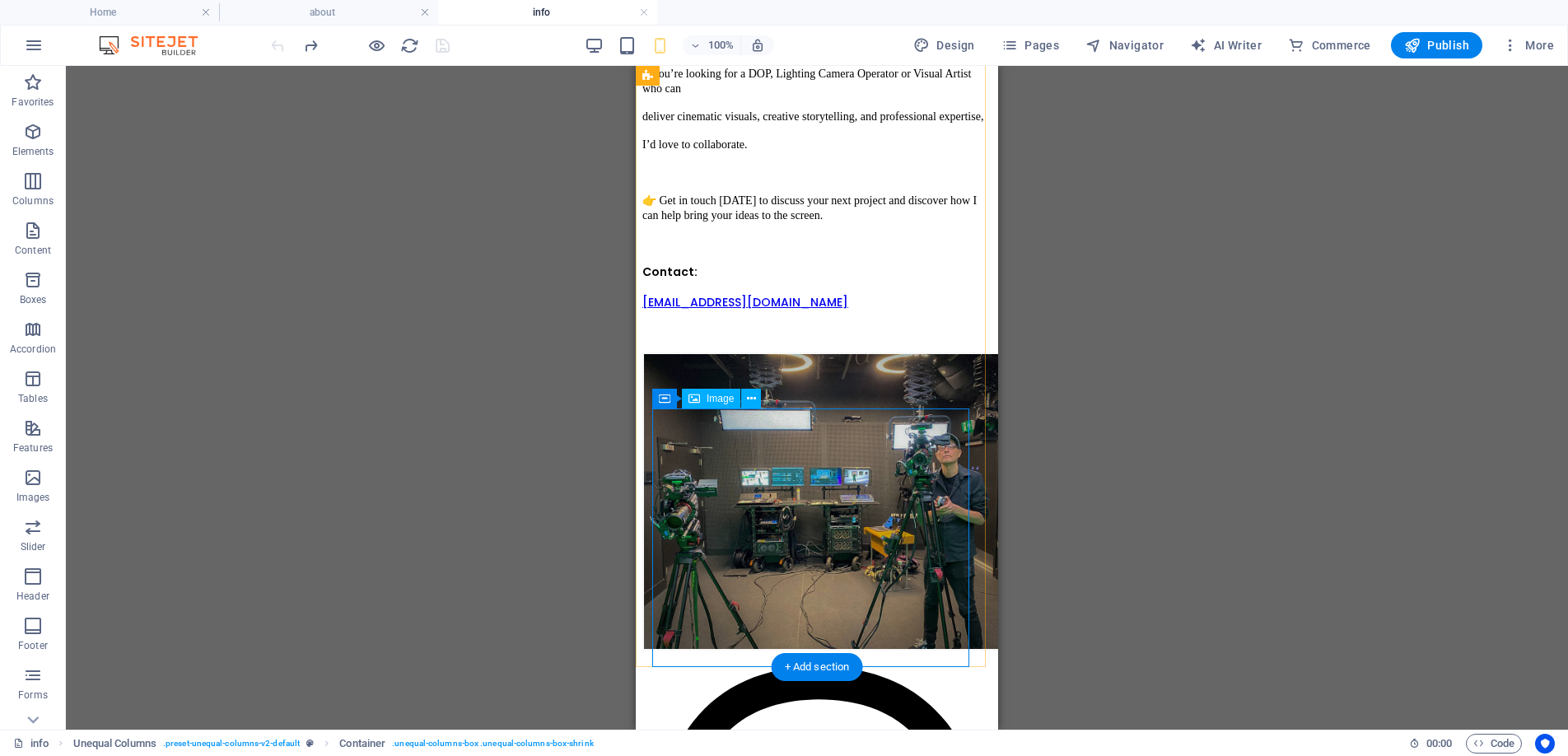
scroll to position [1432, 0]
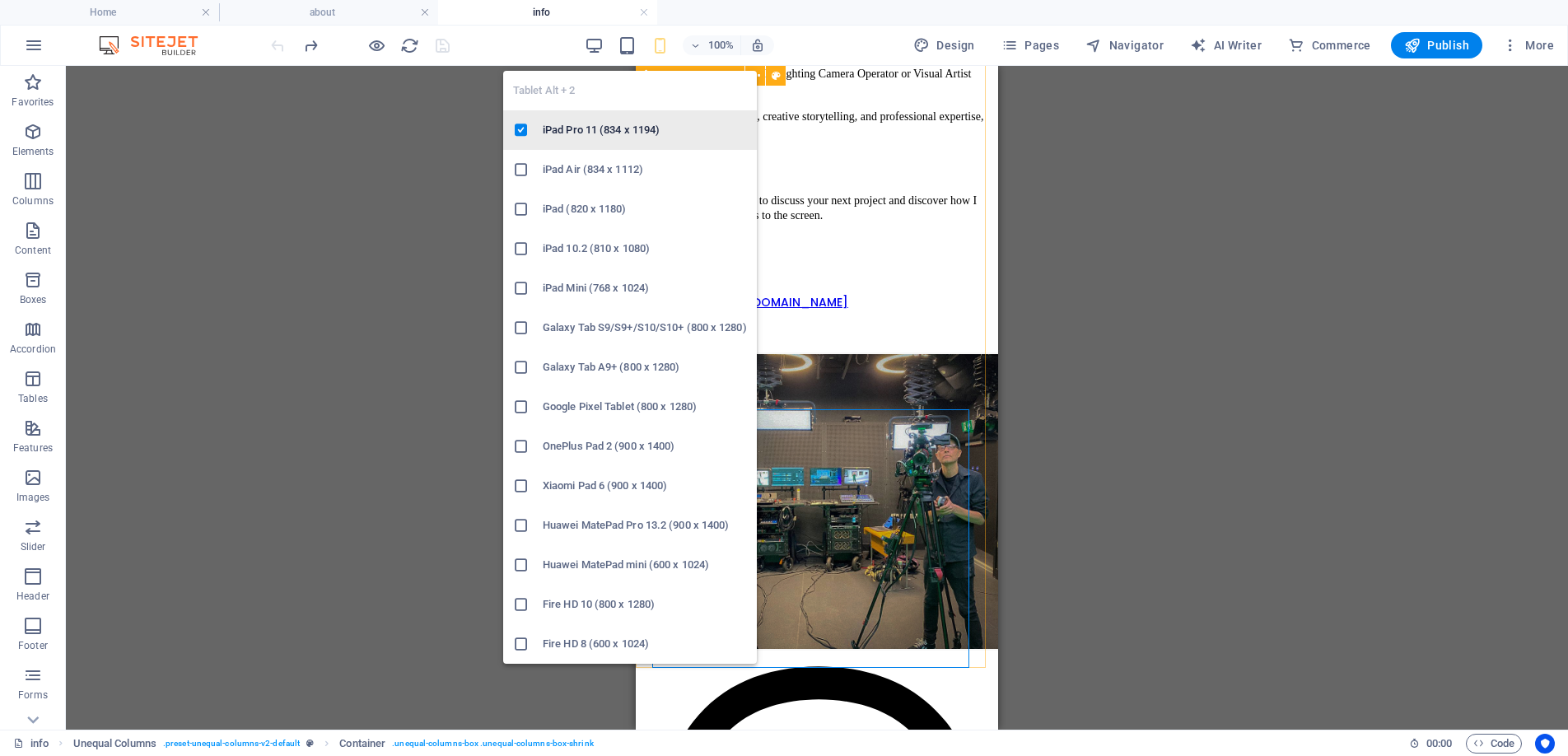
click at [632, 125] on h6 "iPad Pro 11 (834 x 1194)" at bounding box center [645, 131] width 204 height 20
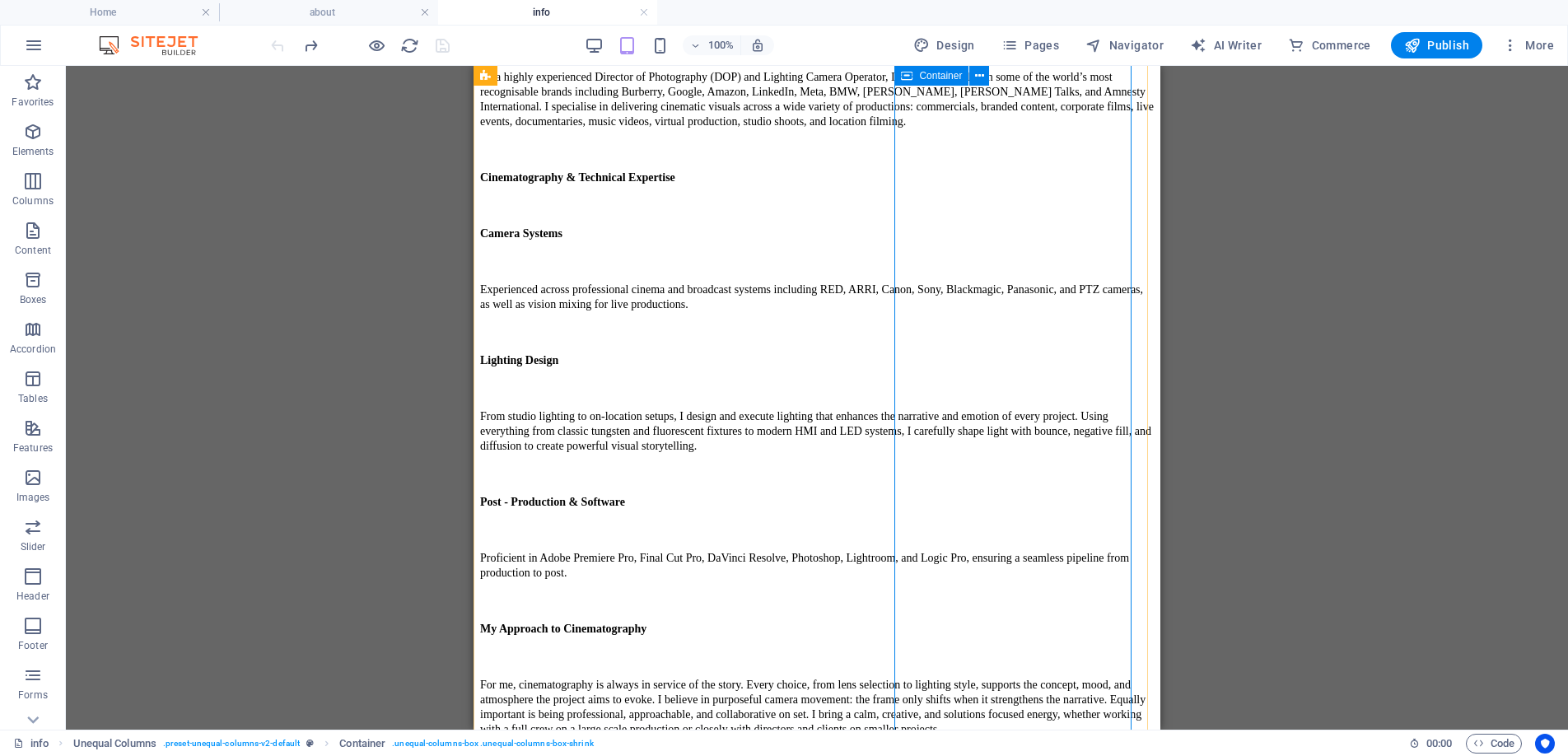
scroll to position [0, 0]
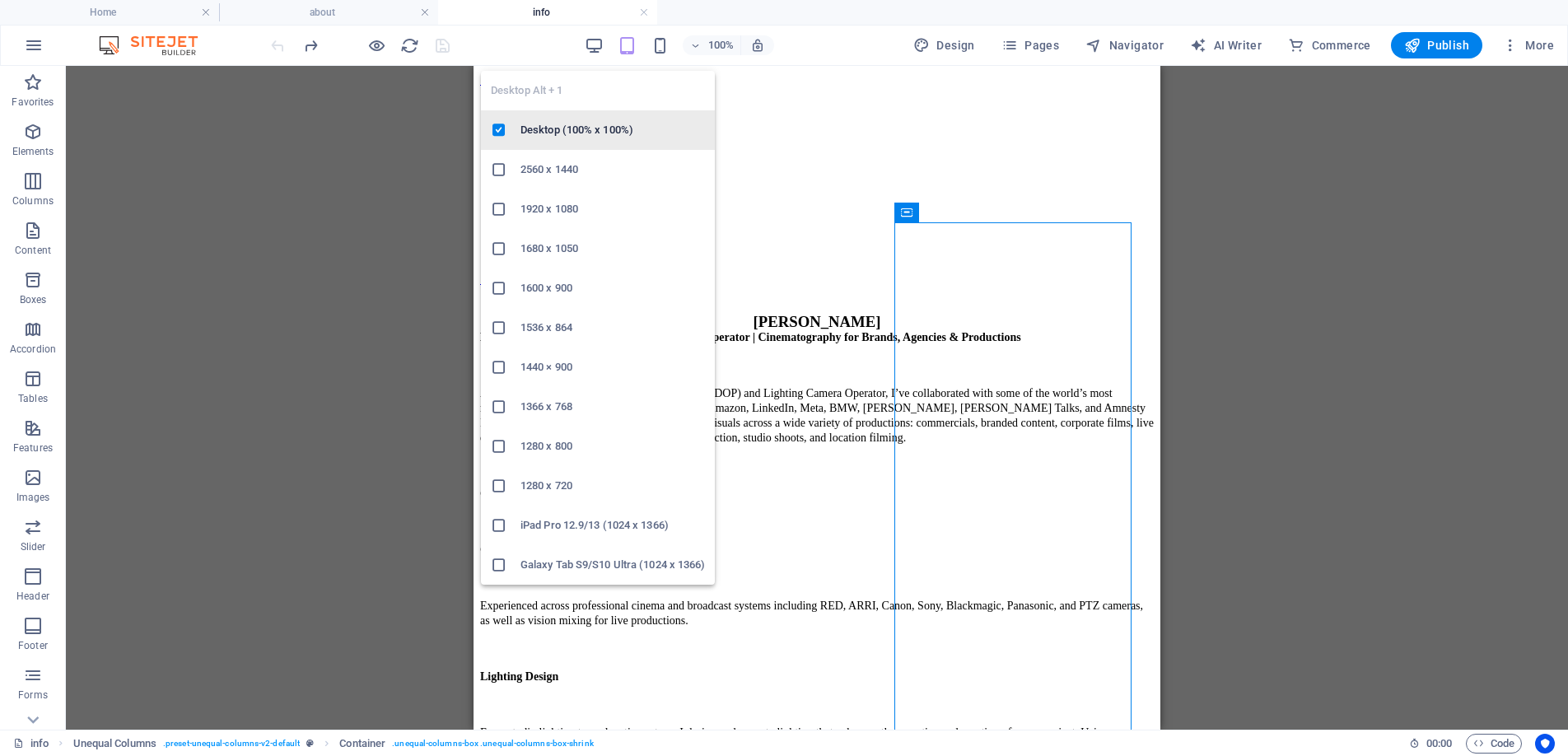
click at [591, 127] on h6 "Desktop (100% x 100%)" at bounding box center [612, 131] width 184 height 20
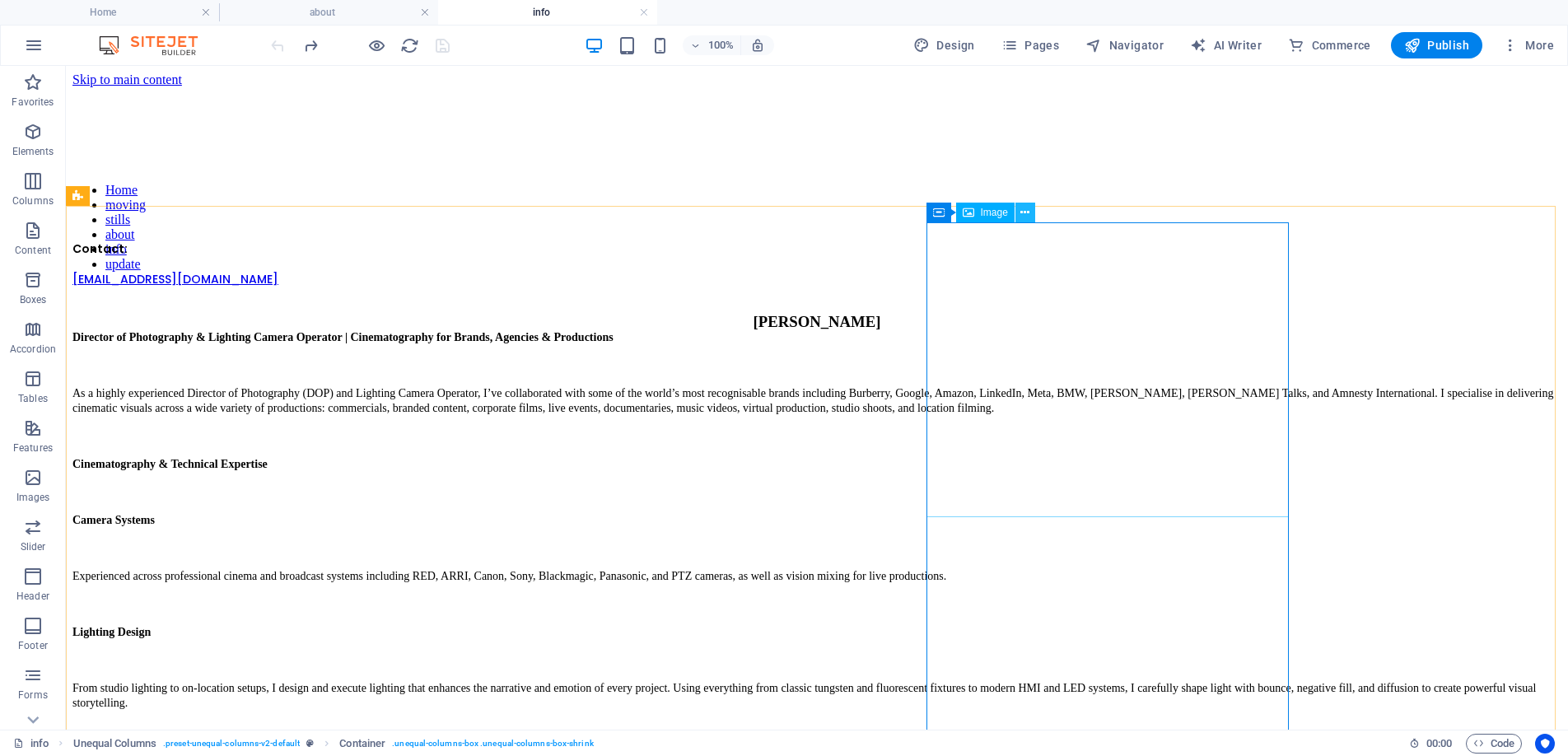
click at [1022, 211] on icon at bounding box center [1024, 213] width 9 height 18
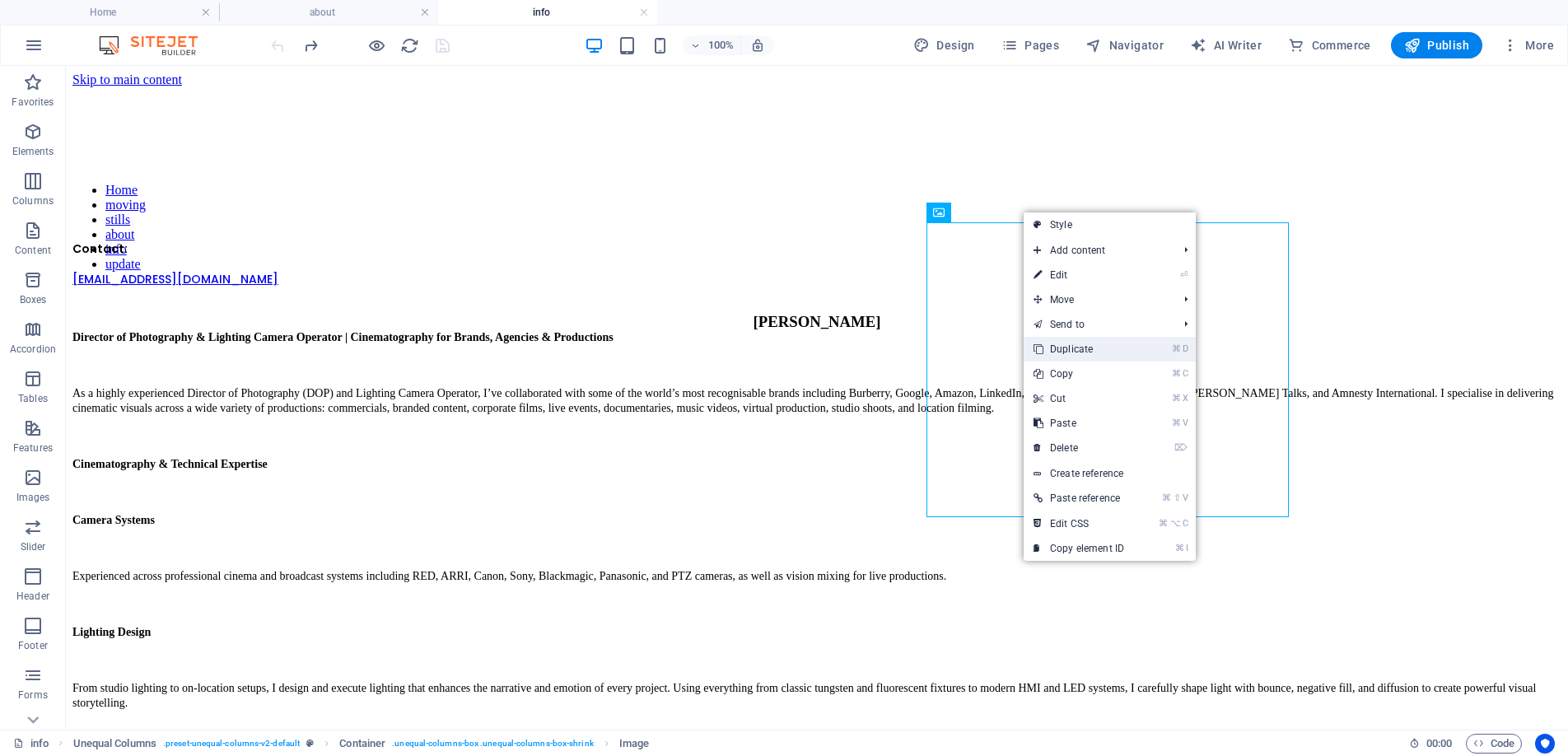
drag, startPoint x: 1070, startPoint y: 347, endPoint x: 1005, endPoint y: 281, distance: 92.6
click at [1070, 347] on link "⌘ D Duplicate" at bounding box center [1079, 348] width 111 height 24
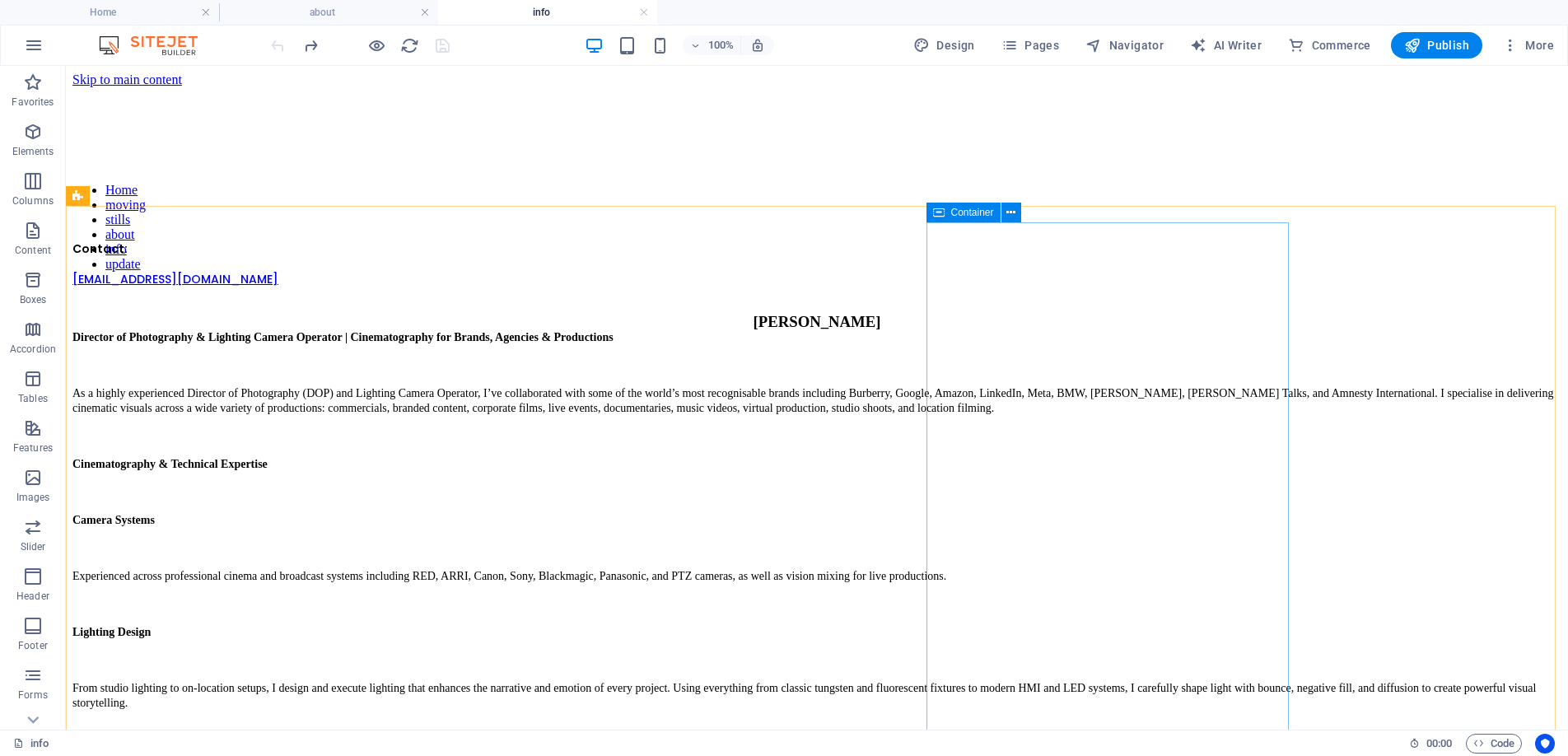
click at [954, 212] on span "Container" at bounding box center [972, 213] width 43 height 10
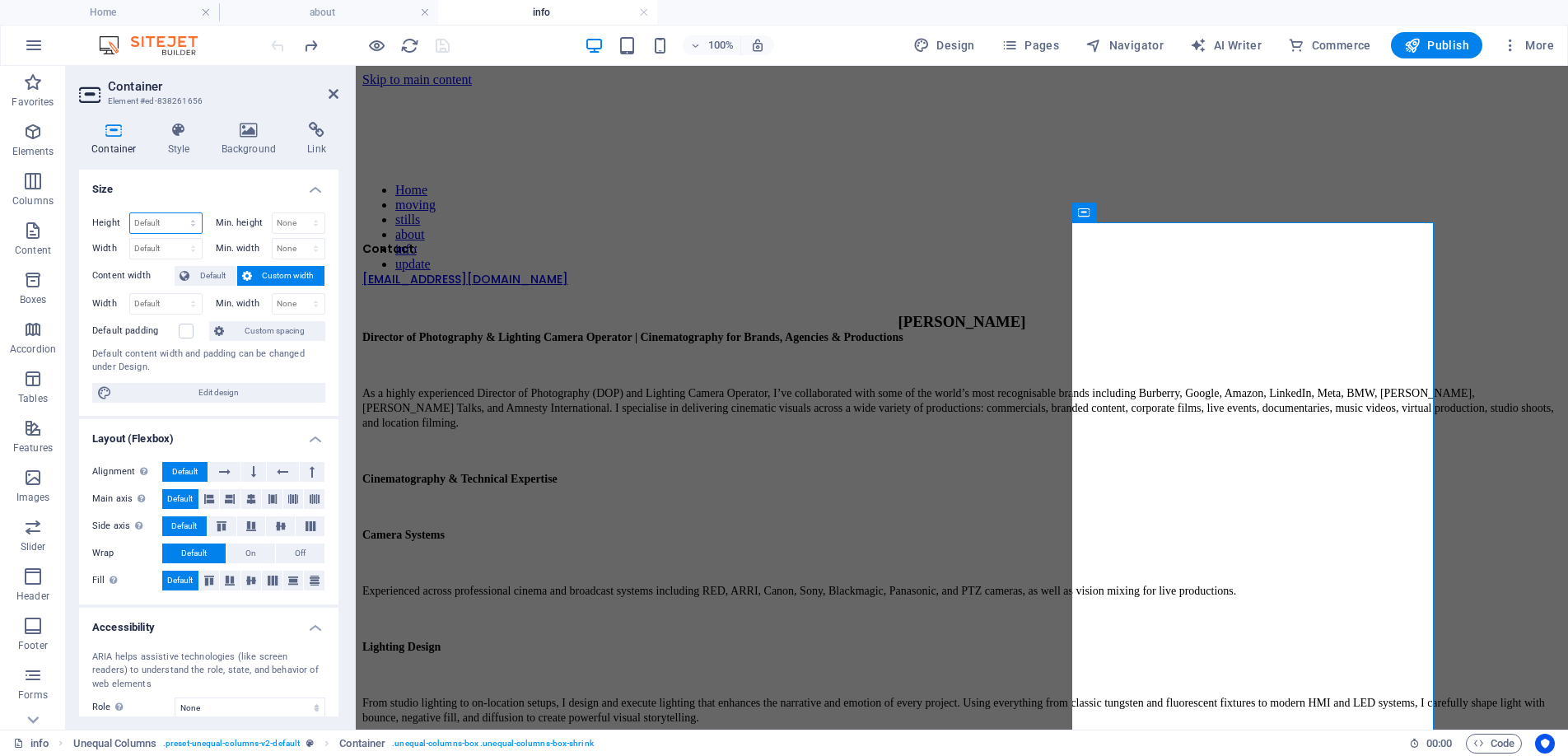
click at [176, 224] on select "Default px rem % vh vw" at bounding box center [166, 224] width 72 height 20
select select "px"
click at [176, 213] on select "Default px rem % vh vw" at bounding box center [166, 224] width 72 height 20
type input "1413"
click at [169, 242] on select "Default px rem % em vh vw" at bounding box center [166, 249] width 72 height 20
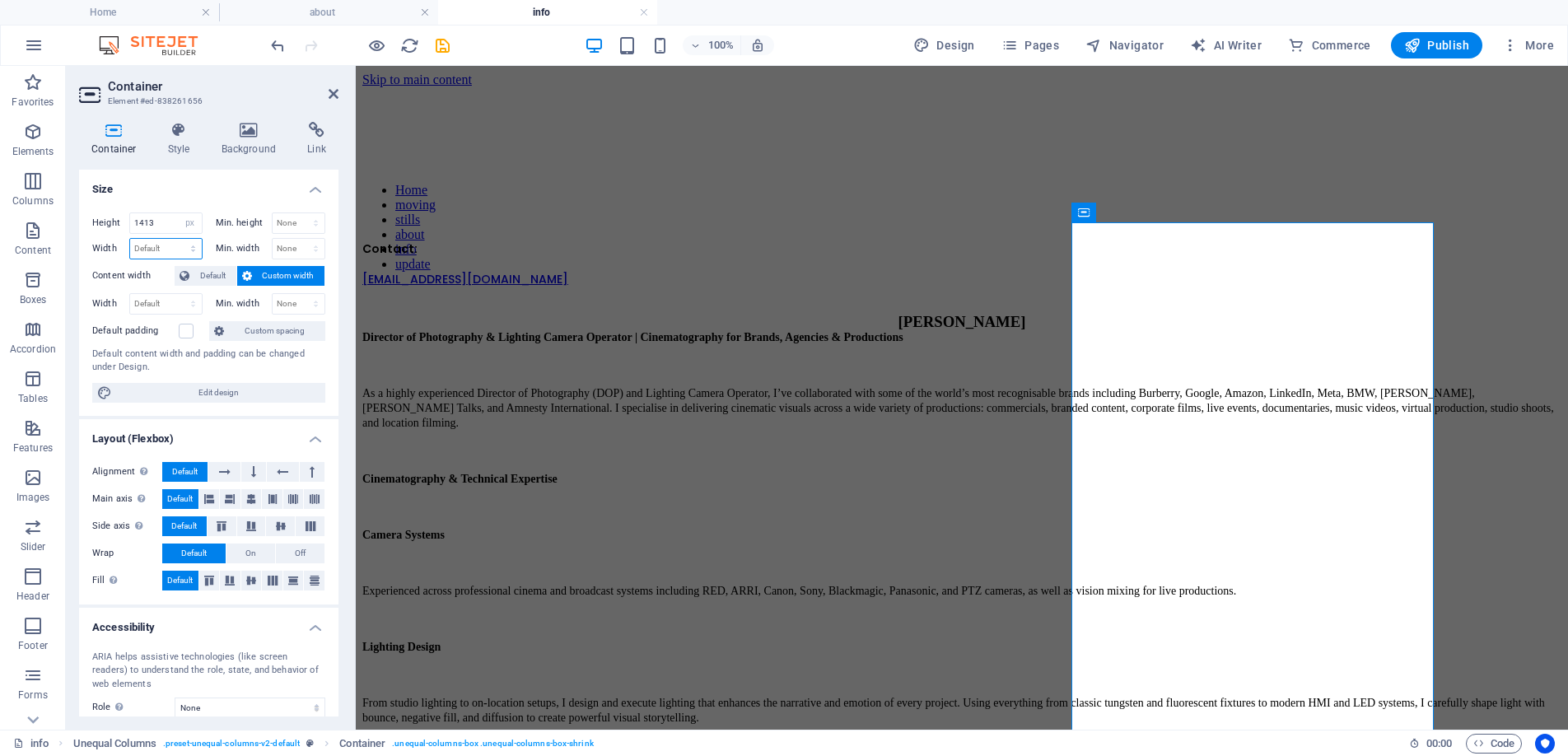
select select "px"
click at [176, 239] on select "Default px rem % em vh vw" at bounding box center [166, 249] width 72 height 20
type input "440"
click at [330, 90] on icon at bounding box center [333, 94] width 10 height 13
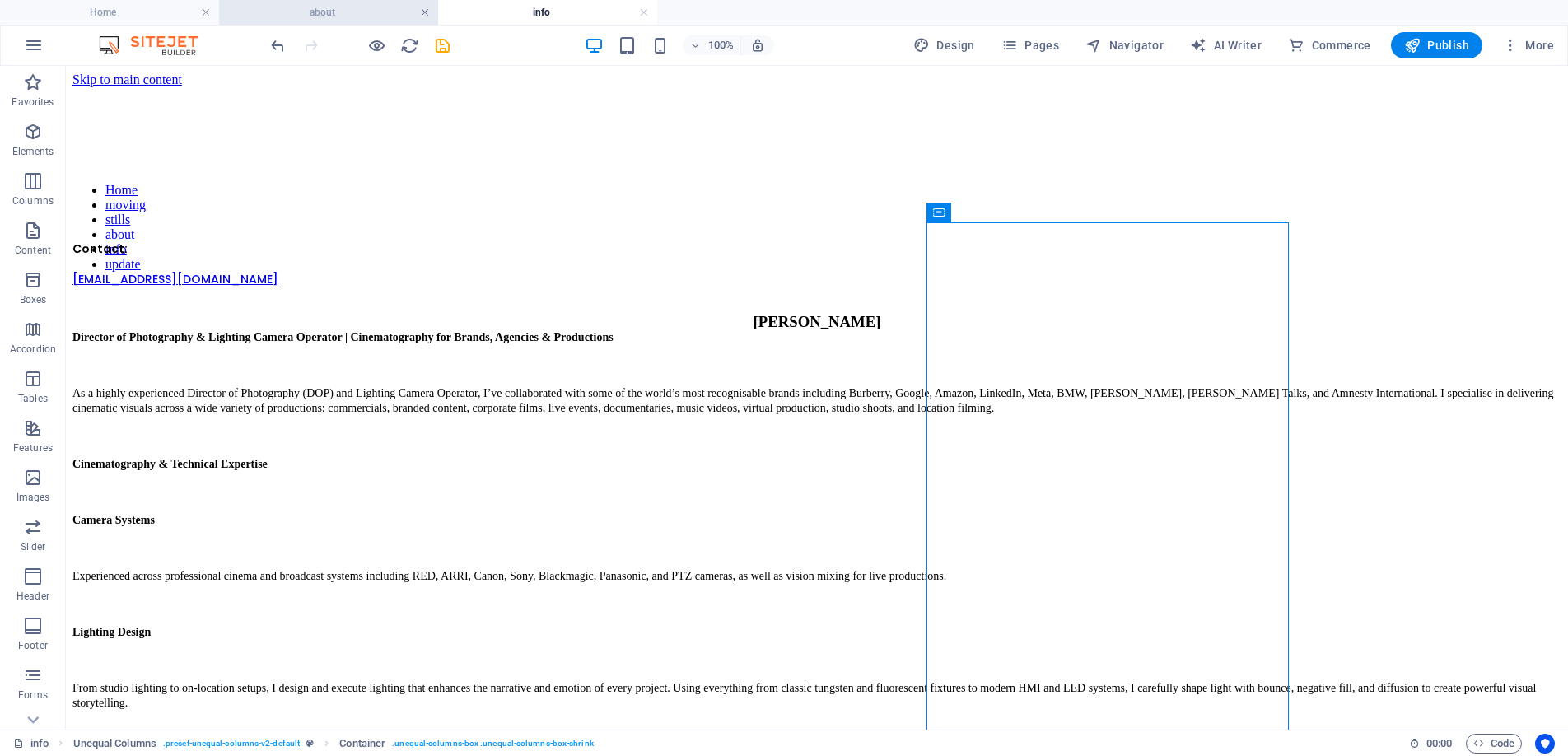
click at [424, 10] on link at bounding box center [425, 13] width 10 height 16
click at [426, 12] on link at bounding box center [425, 13] width 10 height 16
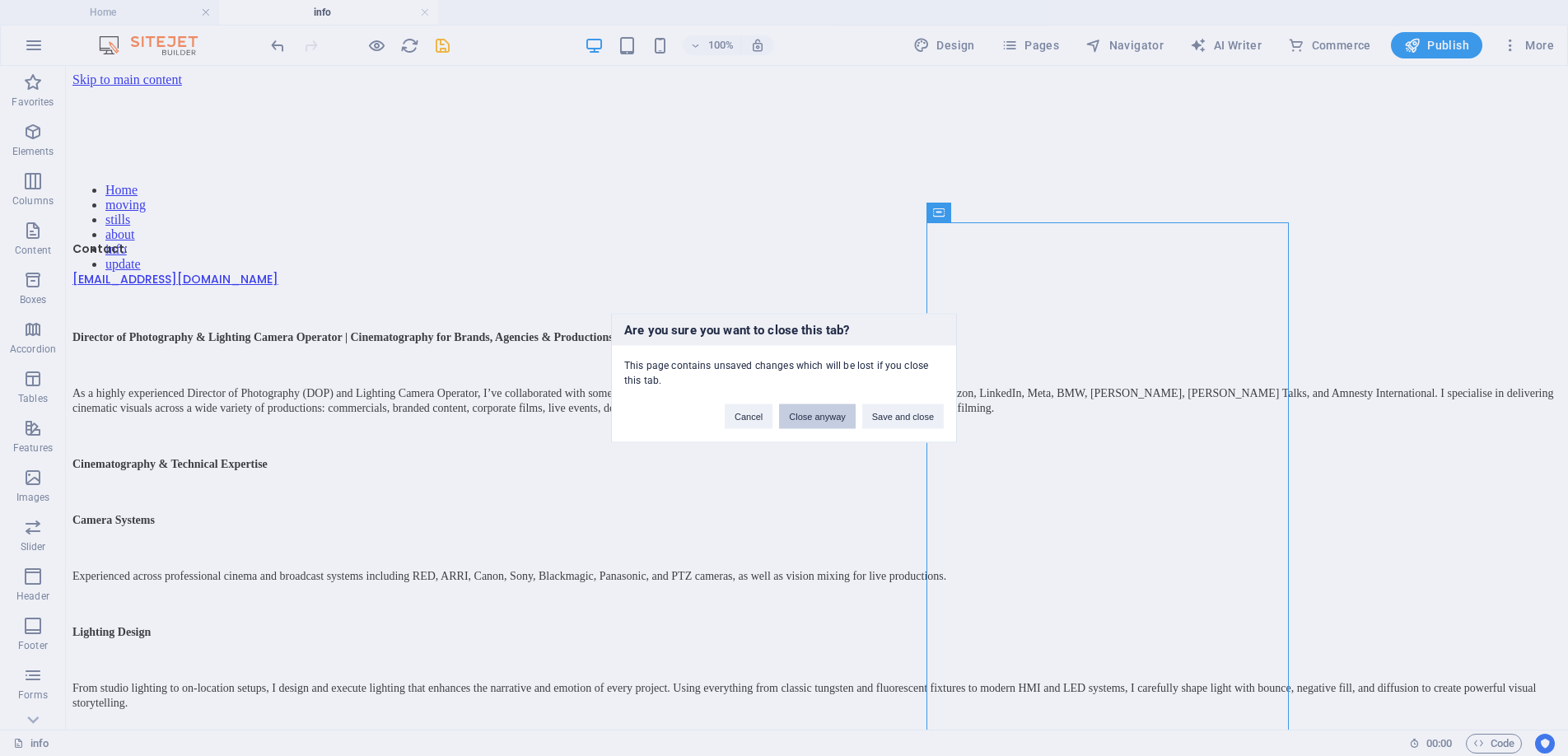
click at [822, 414] on button "Close anyway" at bounding box center [817, 416] width 75 height 24
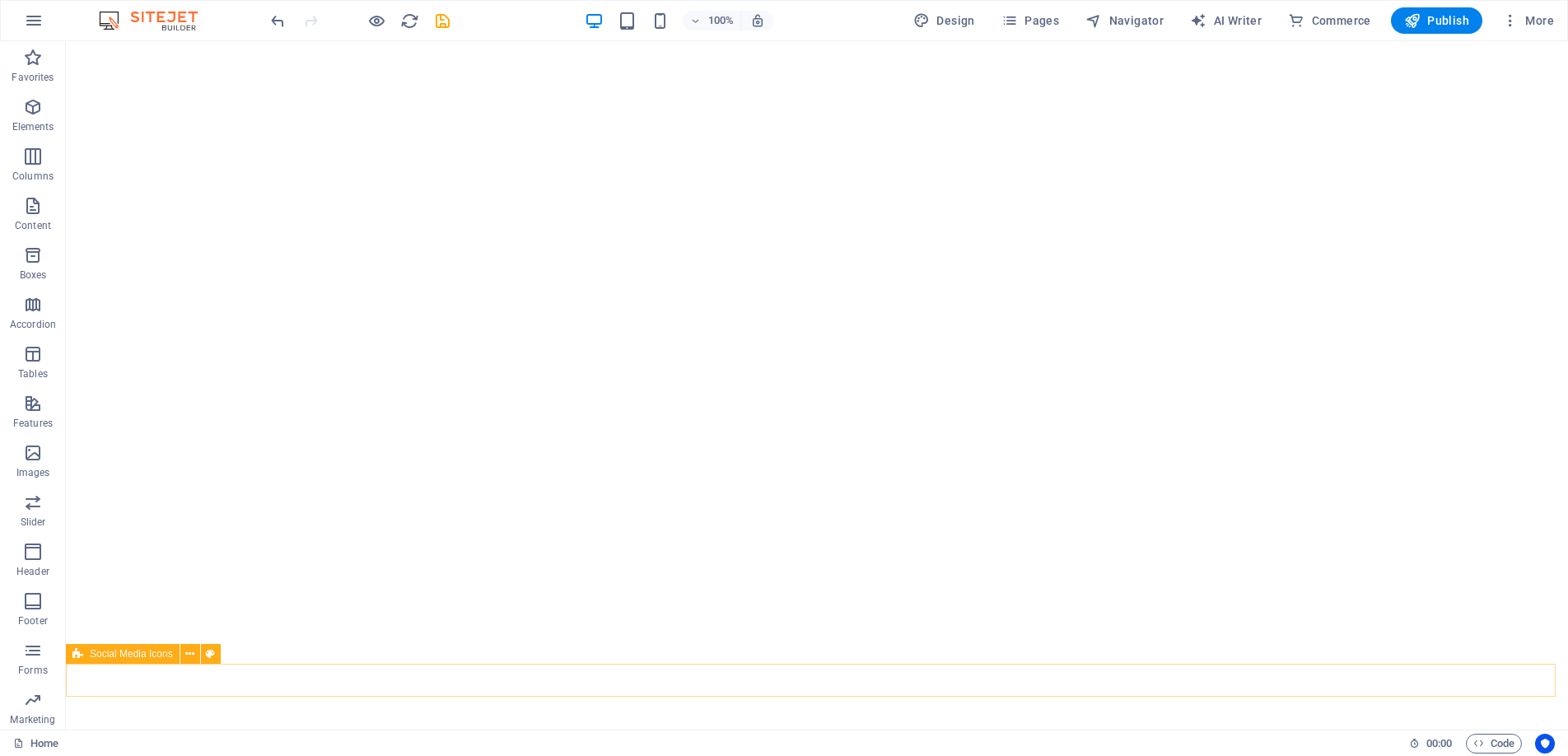
click at [115, 652] on span "Social Media Icons" at bounding box center [131, 654] width 83 height 10
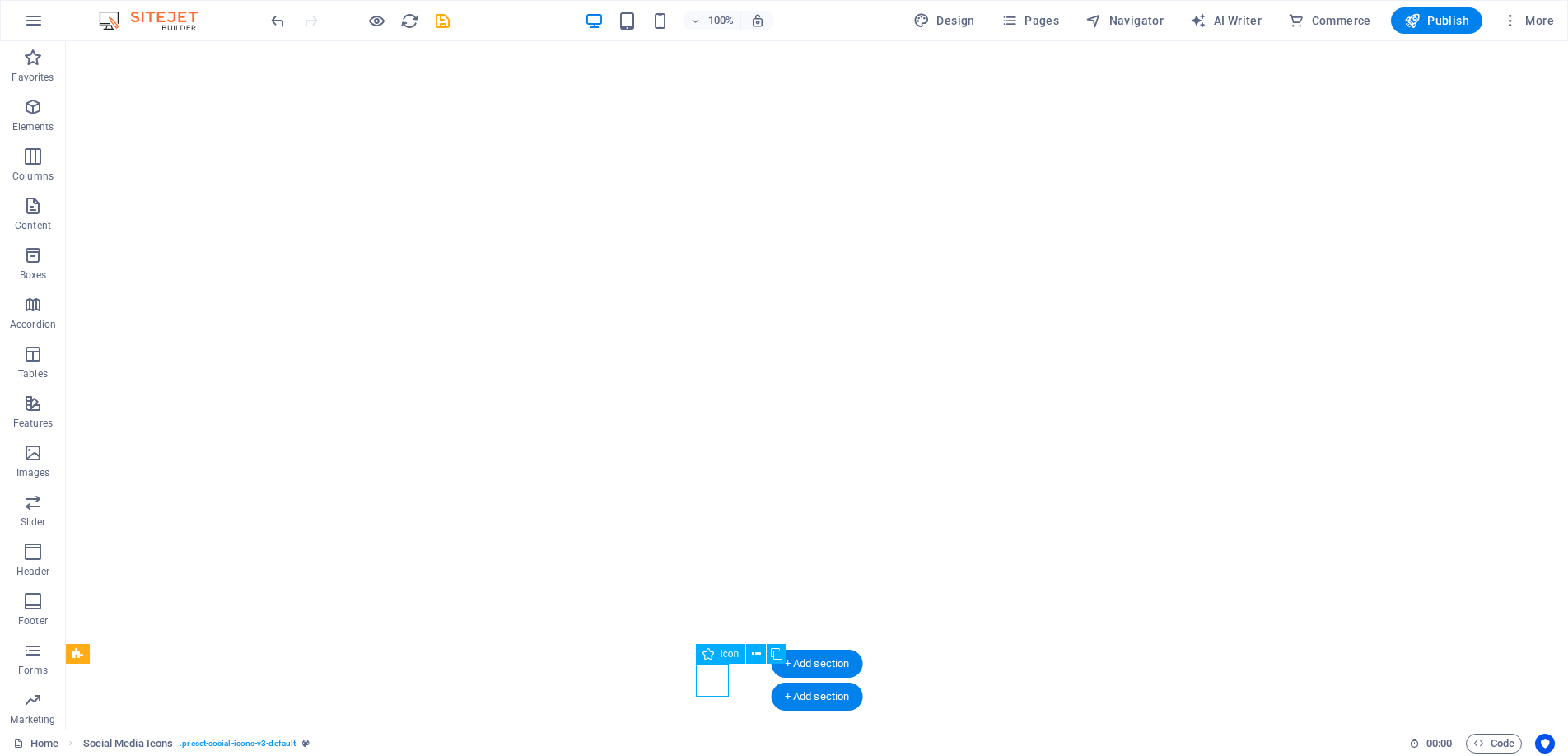
select select "xMidYMid"
select select "px"
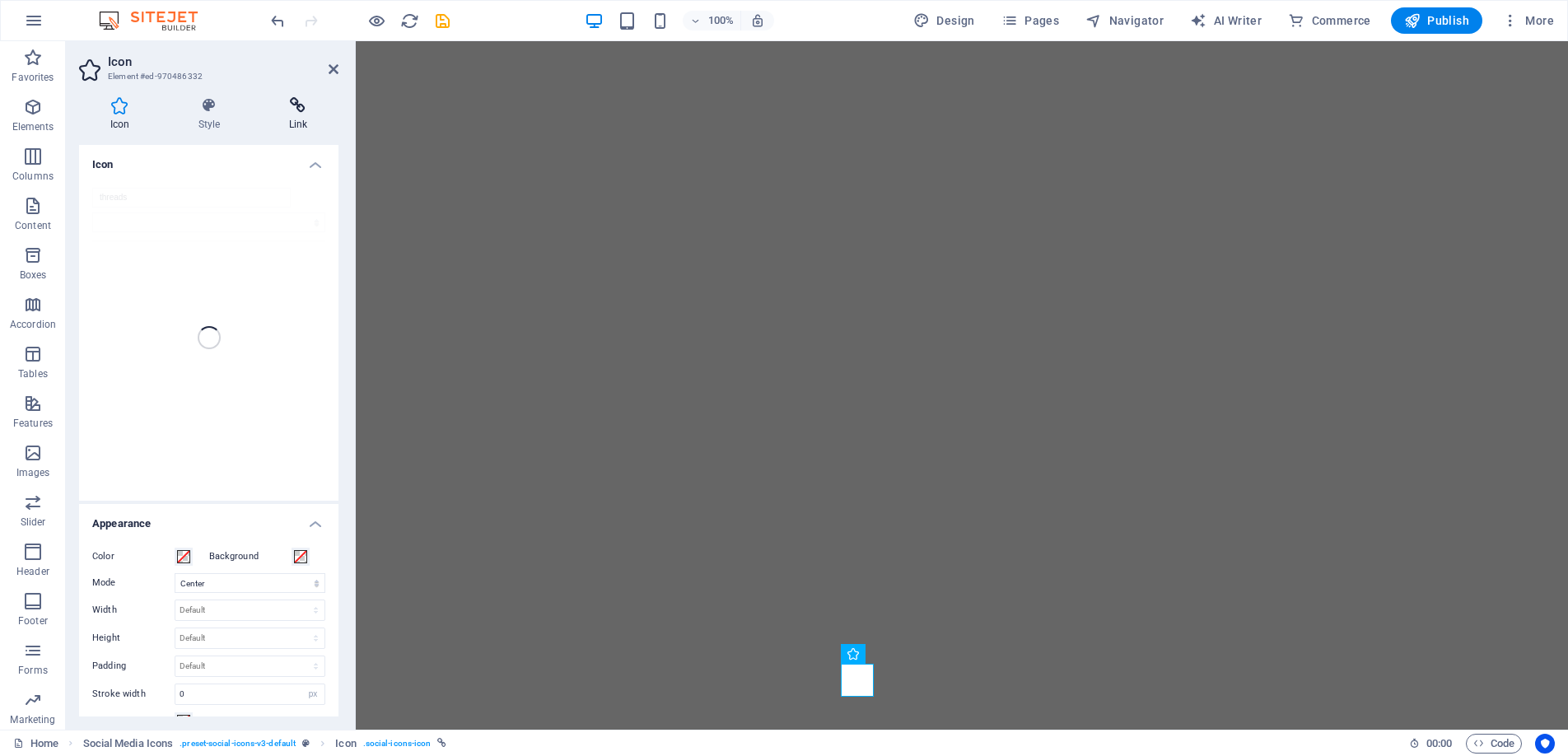
click at [301, 103] on icon at bounding box center [298, 105] width 80 height 17
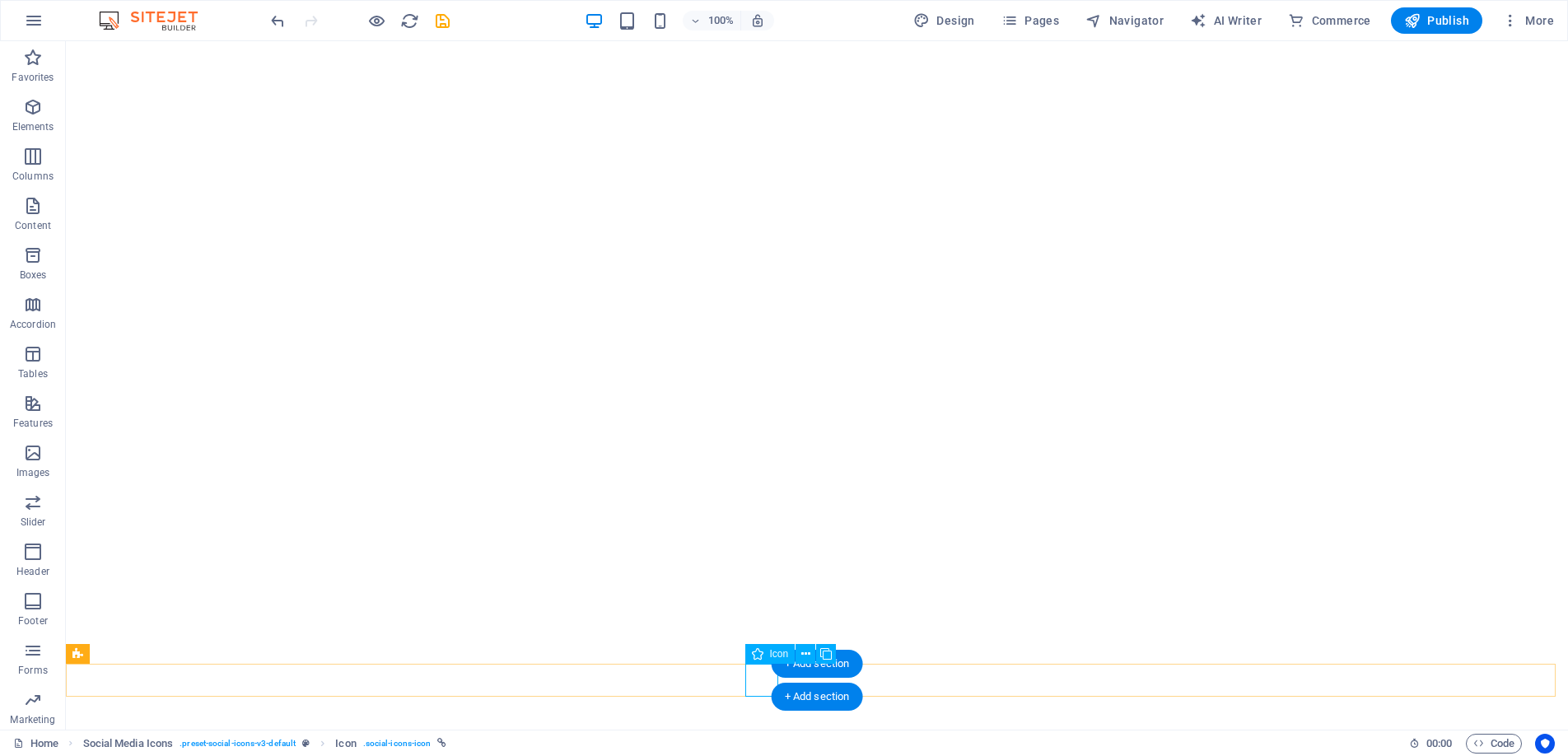
select select "xMidYMid"
select select "px"
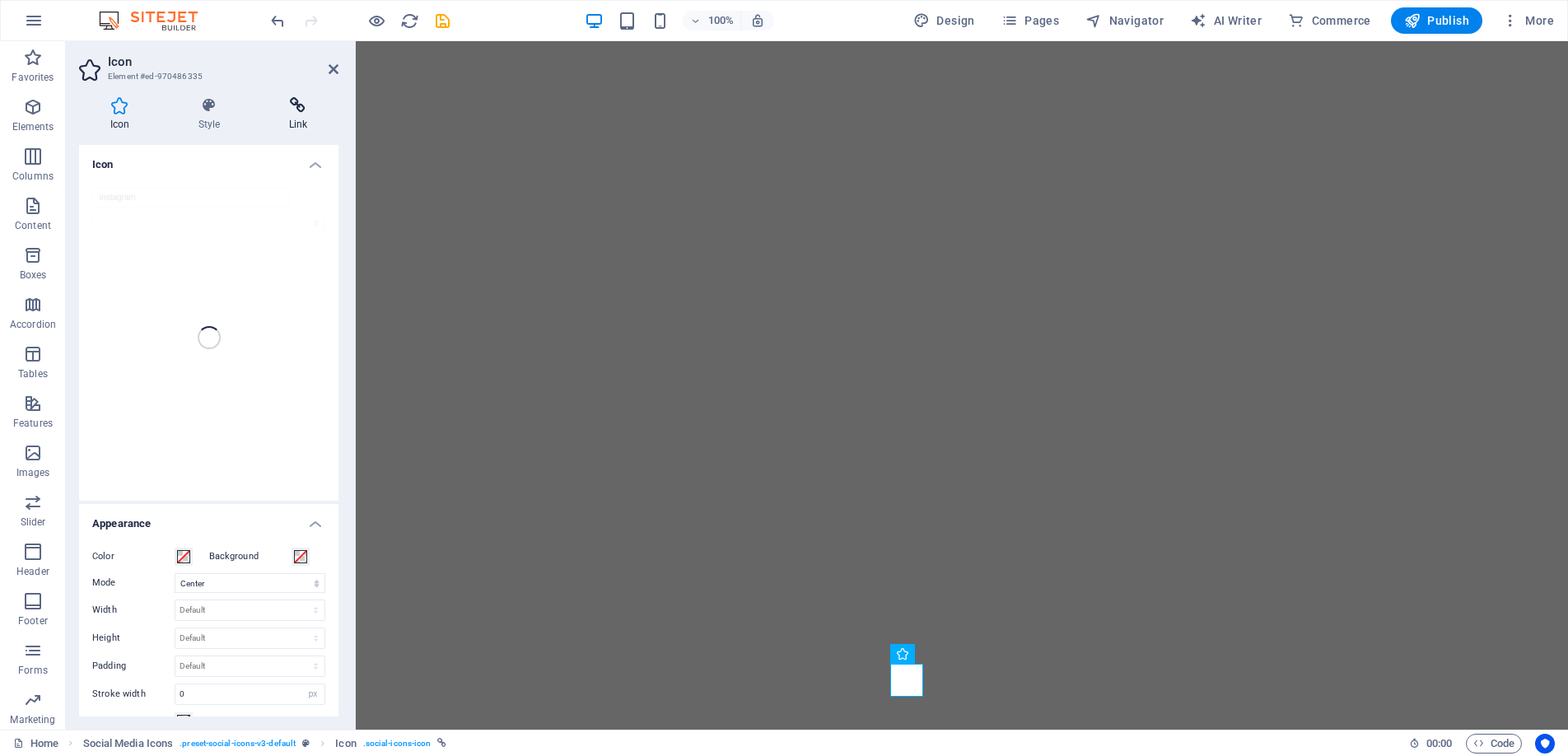
click at [290, 103] on icon at bounding box center [298, 105] width 80 height 17
